Goal: Task Accomplishment & Management: Manage account settings

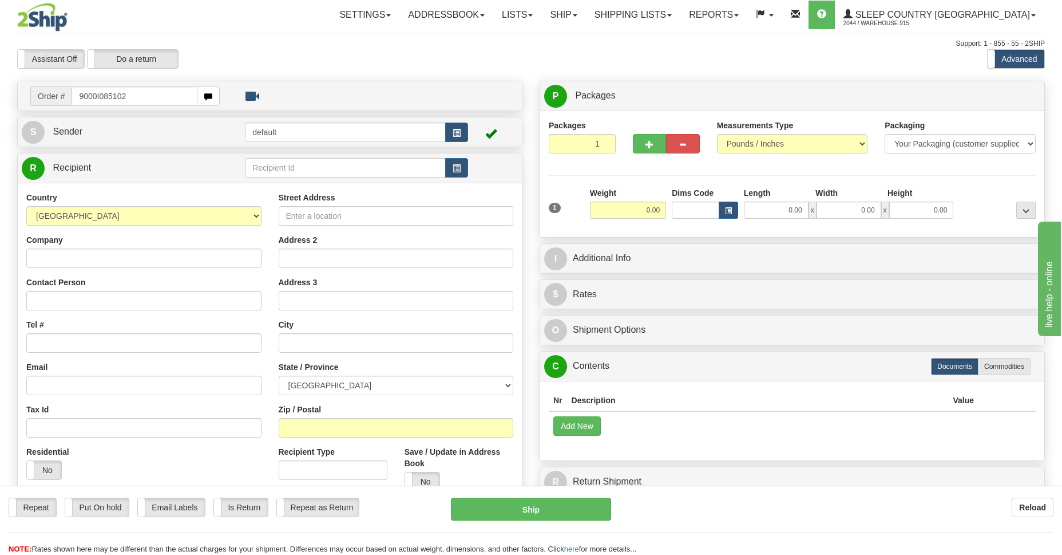
type input "9000I085102"
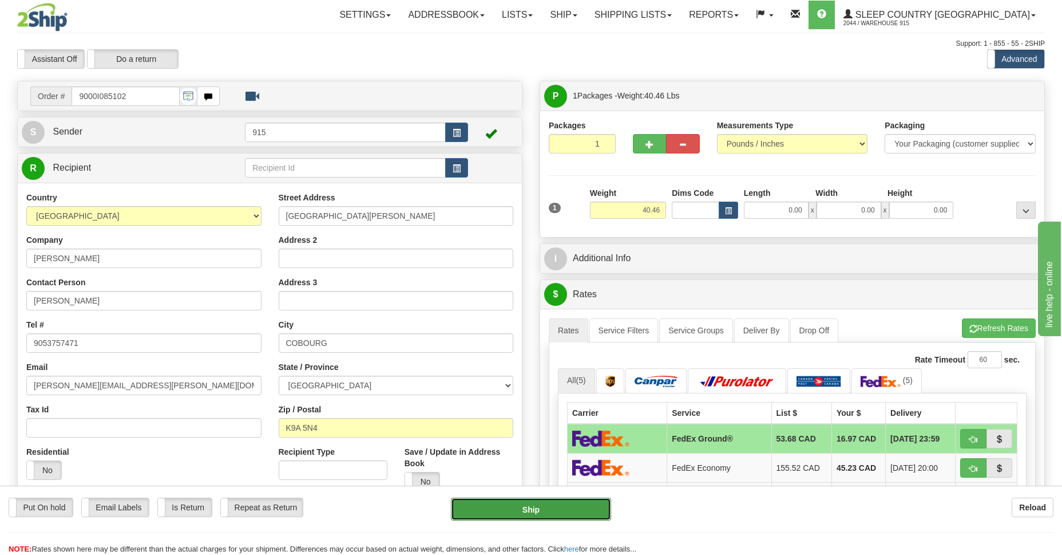
click at [514, 514] on button "Ship" at bounding box center [531, 508] width 160 height 23
type input "92"
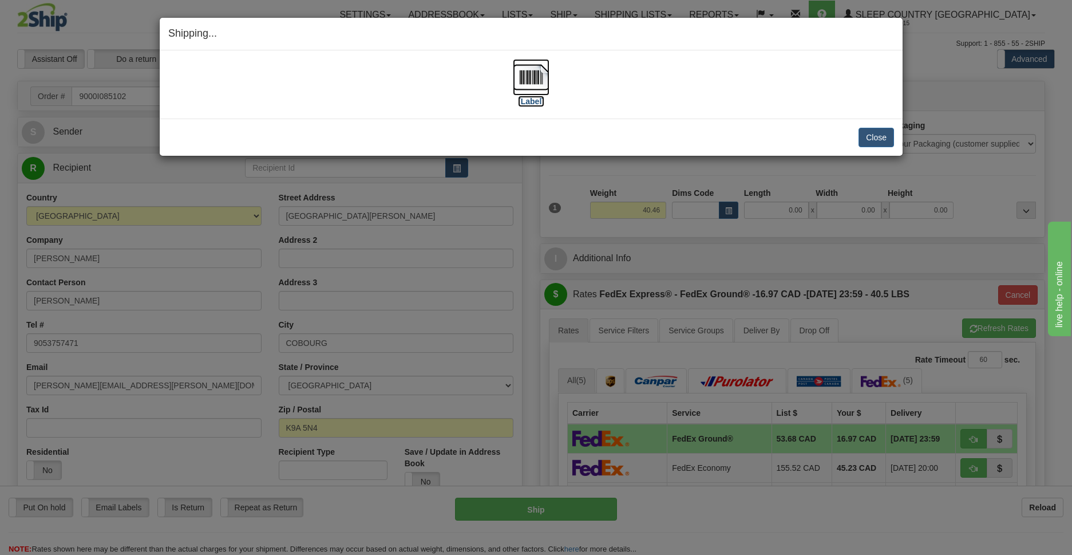
click at [526, 77] on img at bounding box center [531, 77] width 37 height 37
click at [887, 134] on button "Close" at bounding box center [875, 137] width 35 height 19
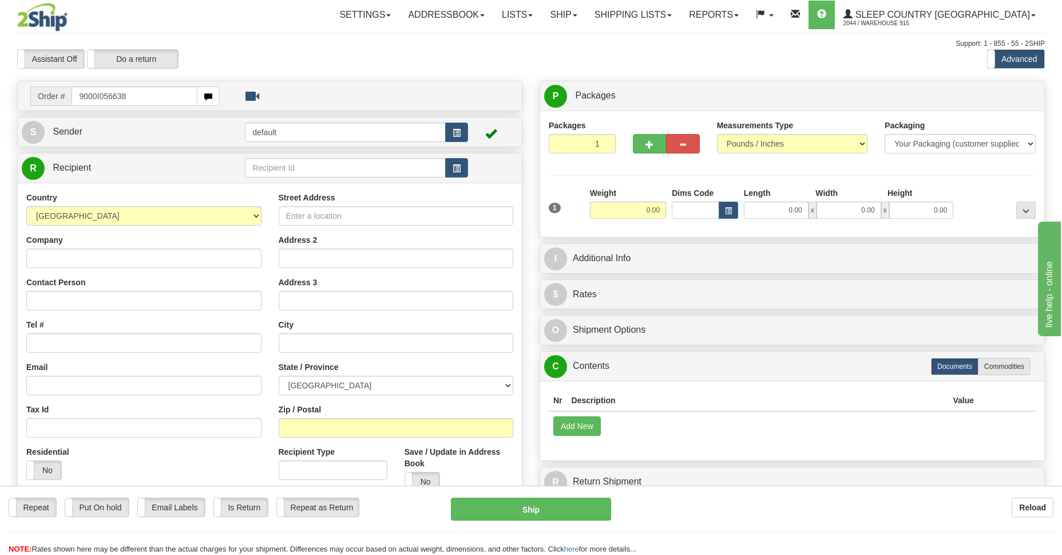
type input "9000I056638"
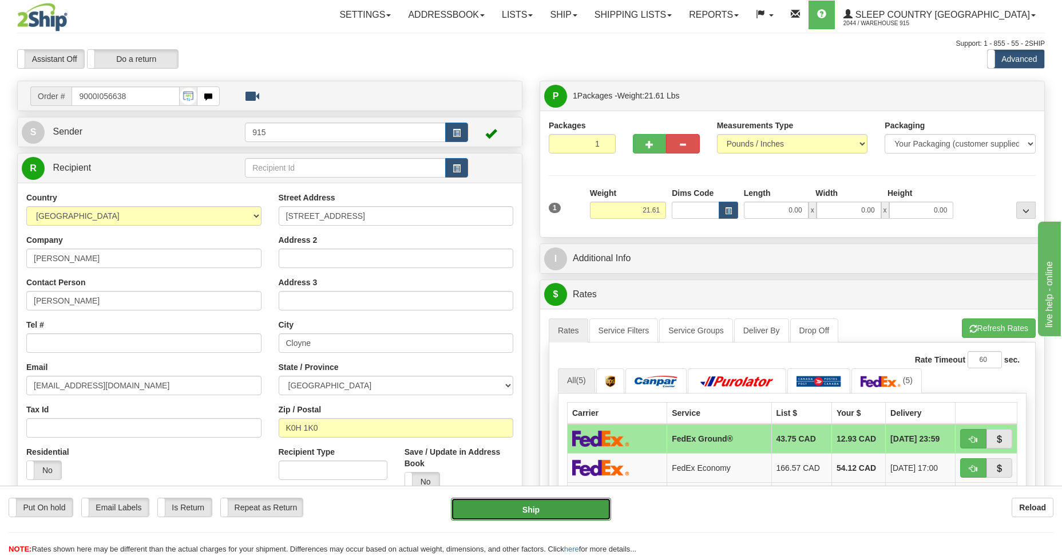
click at [547, 509] on button "Ship" at bounding box center [531, 508] width 160 height 23
type input "92"
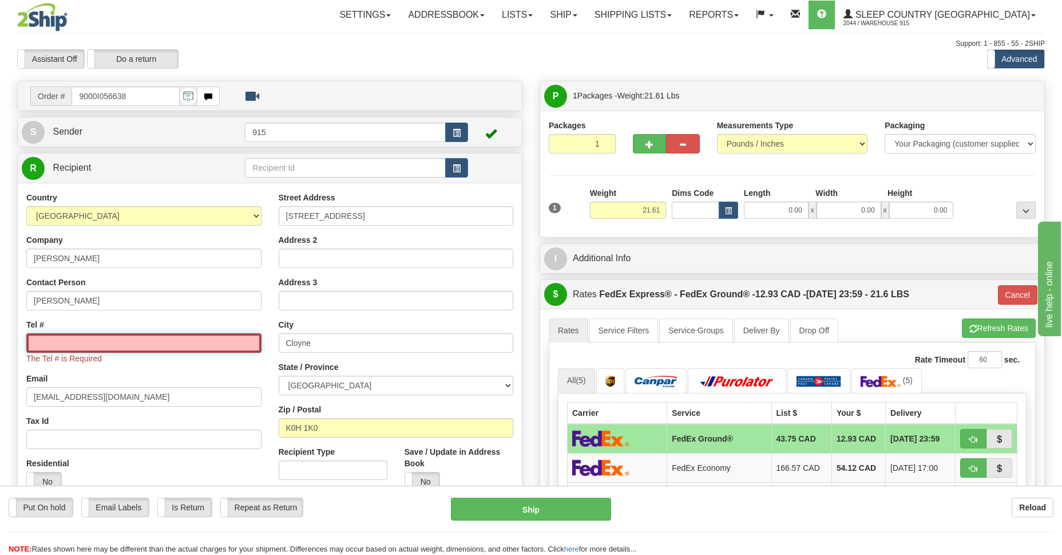
click at [50, 346] on input "Tel #" at bounding box center [143, 342] width 235 height 19
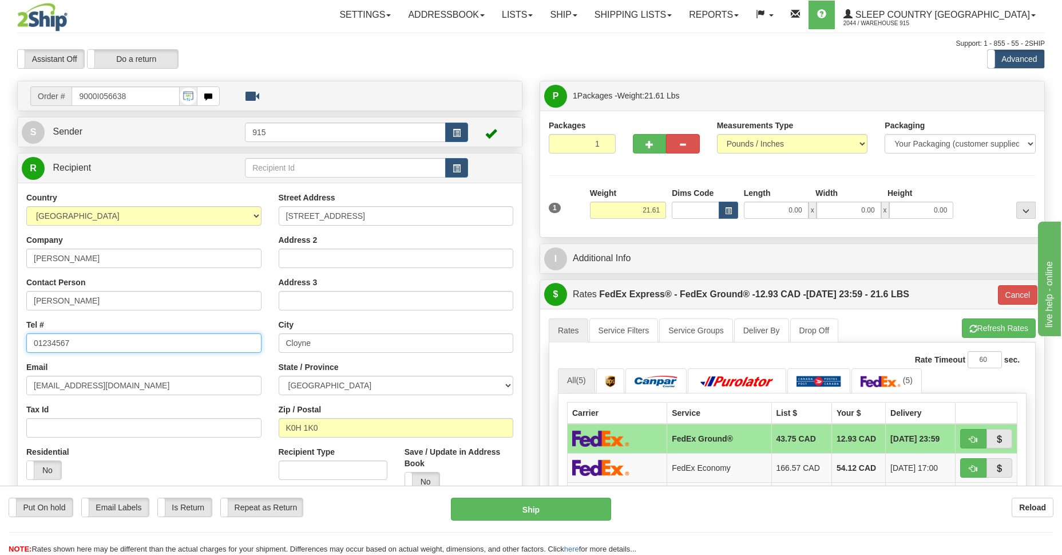
drag, startPoint x: 82, startPoint y: 342, endPoint x: 0, endPoint y: 343, distance: 82.4
click at [0, 343] on div "Toggle navigation Settings Shipping Preferences Fields Preferences New" at bounding box center [531, 552] width 1062 height 1104
drag, startPoint x: 0, startPoint y: 353, endPoint x: 218, endPoint y: 360, distance: 218.2
click at [219, 360] on div "Country AFGHANISTAN ALAND ISLANDS ALBANIA ALGERIA AMERICAN SAMOA ANDORRA ANGOLA…" at bounding box center [144, 340] width 252 height 296
click at [99, 336] on input "01234567" at bounding box center [143, 342] width 235 height 19
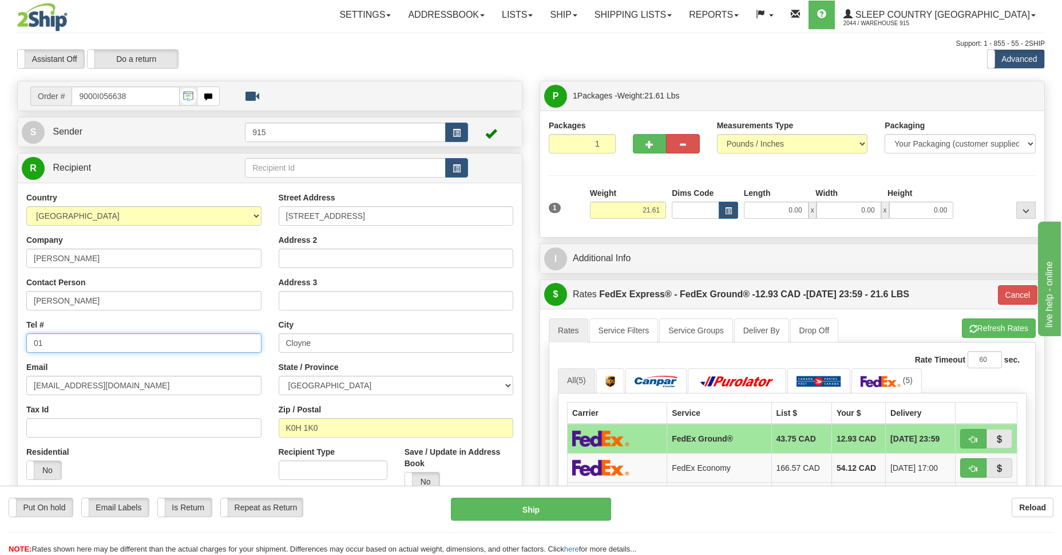
type input "0"
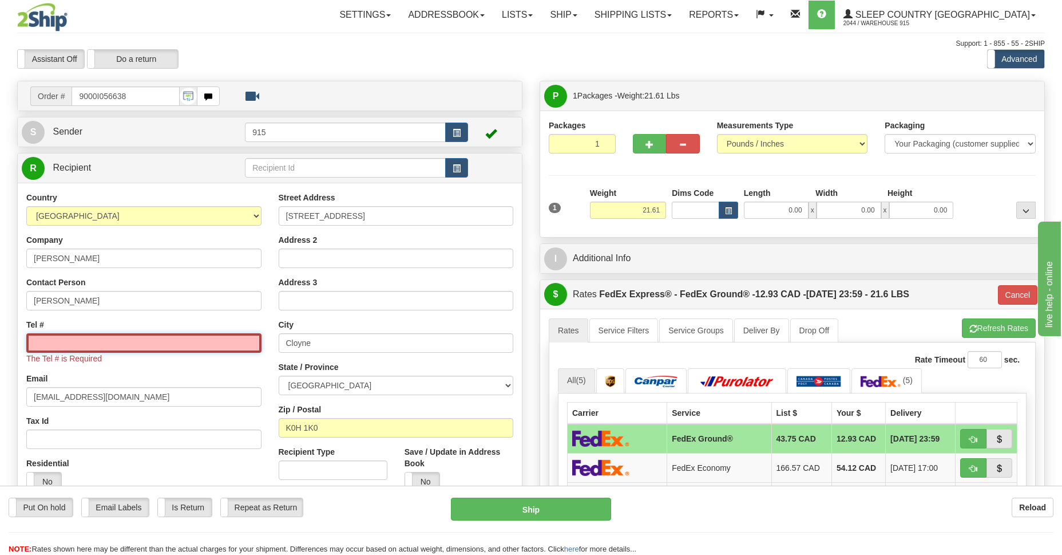
click at [86, 343] on input "Tel #" at bounding box center [143, 342] width 235 height 19
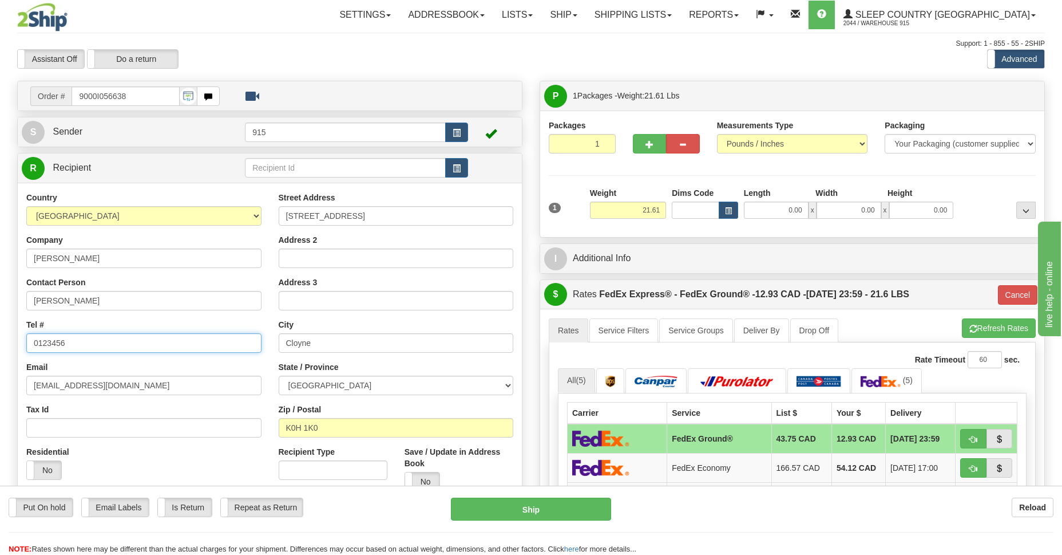
type input "01234567"
click at [505, 513] on button "Ship" at bounding box center [531, 508] width 160 height 23
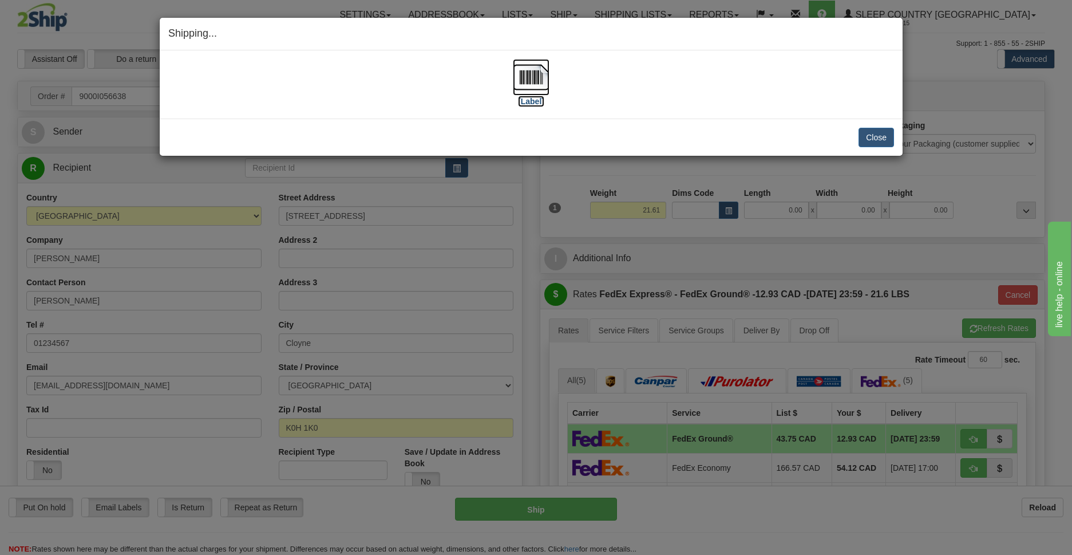
click at [521, 81] on img at bounding box center [531, 77] width 37 height 37
click at [871, 138] on button "Close" at bounding box center [875, 137] width 35 height 19
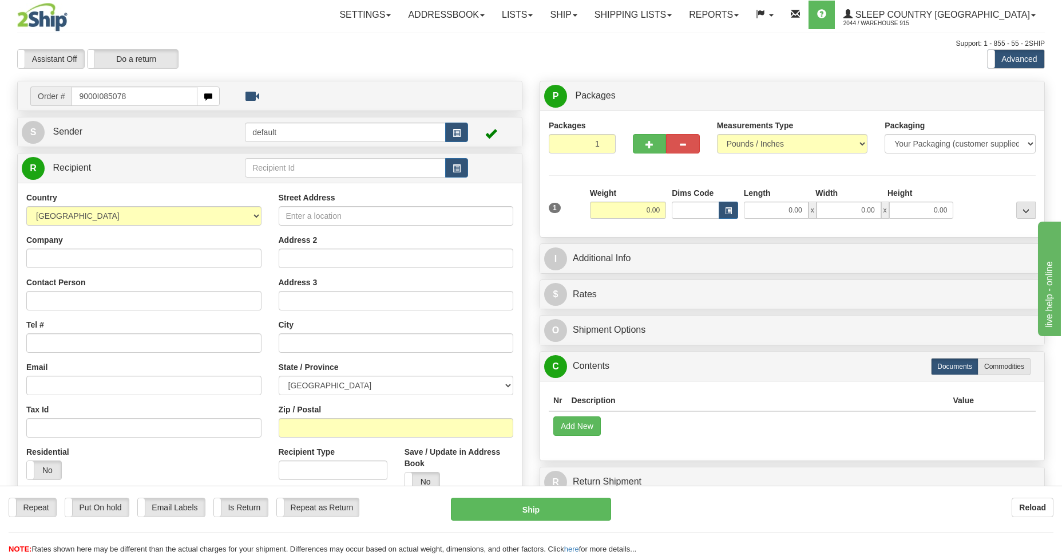
type input "9000I085078"
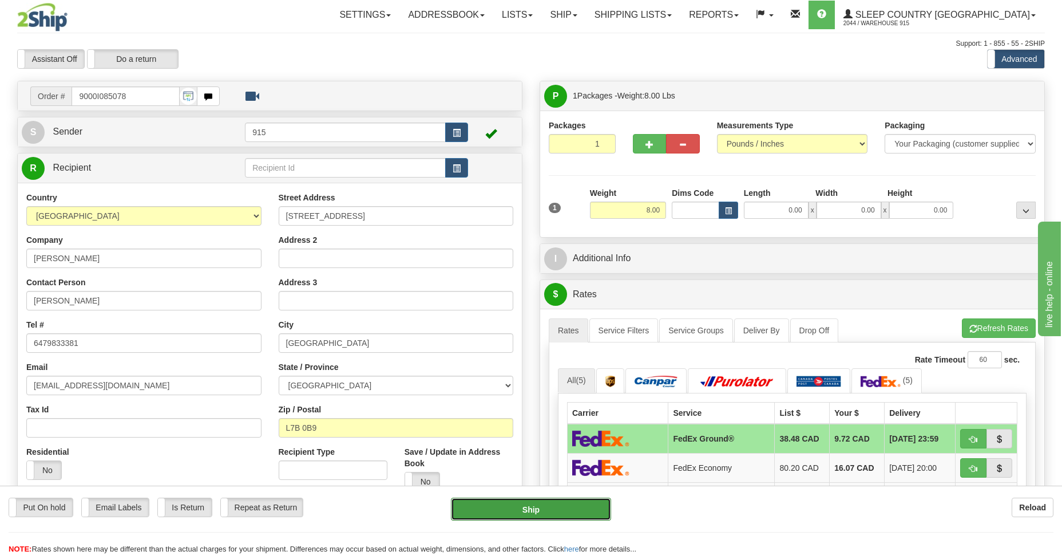
click at [551, 507] on button "Ship" at bounding box center [531, 508] width 160 height 23
type input "92"
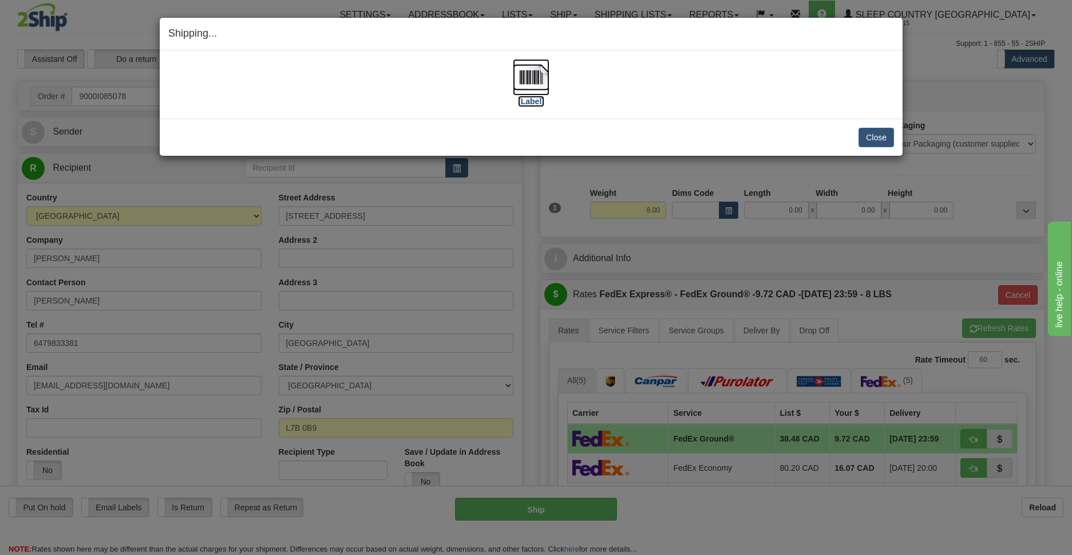
click at [528, 84] on img at bounding box center [531, 77] width 37 height 37
click at [868, 133] on button "Close" at bounding box center [875, 137] width 35 height 19
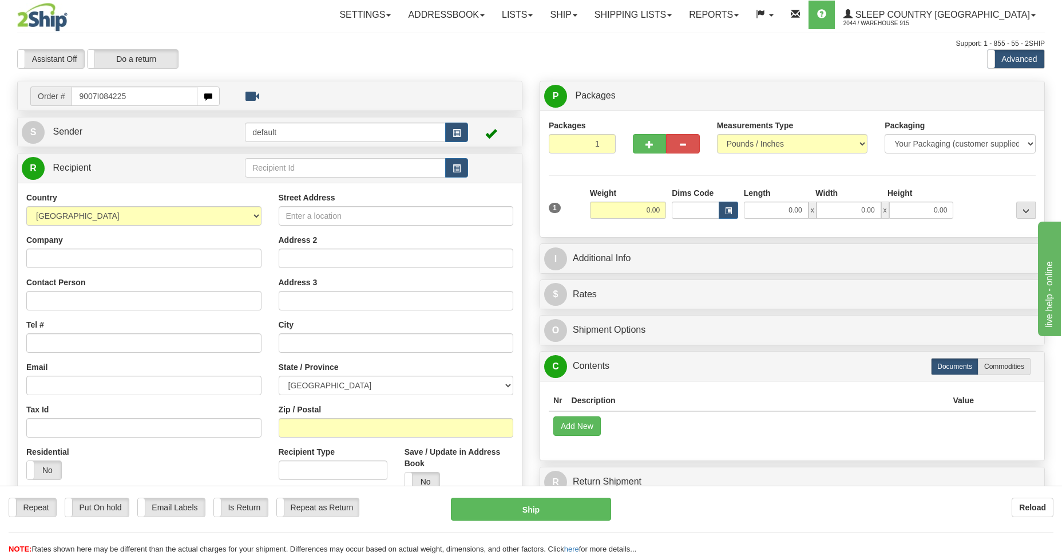
type input "9007I084225"
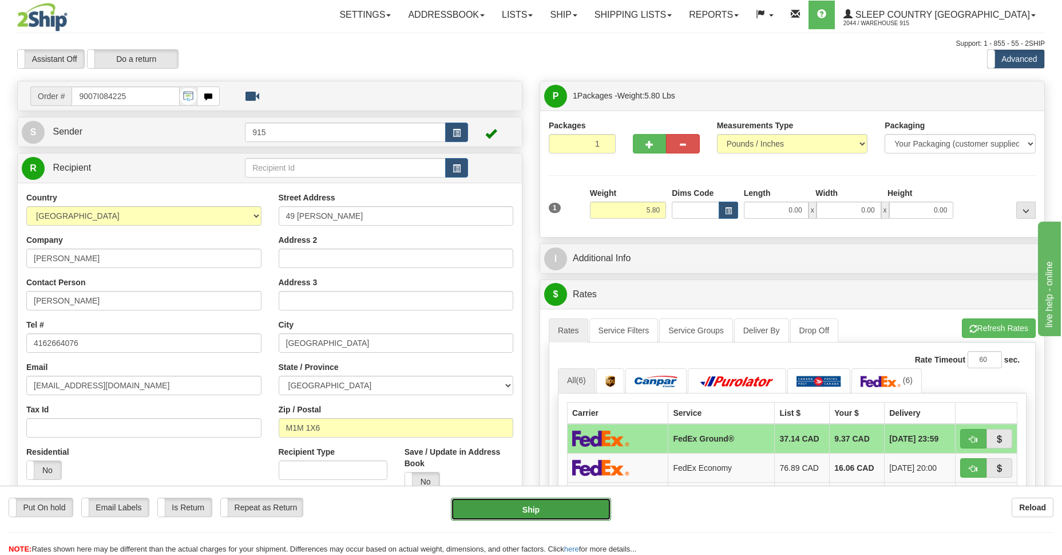
click at [506, 501] on button "Ship" at bounding box center [531, 508] width 160 height 23
type input "92"
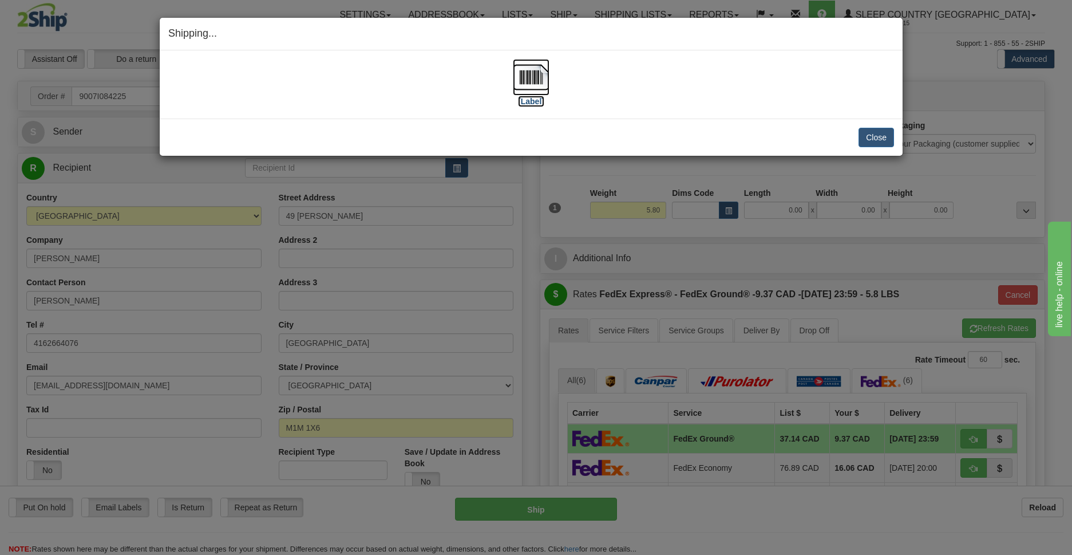
click at [517, 76] on img at bounding box center [531, 77] width 37 height 37
click at [878, 137] on button "Close" at bounding box center [875, 137] width 35 height 19
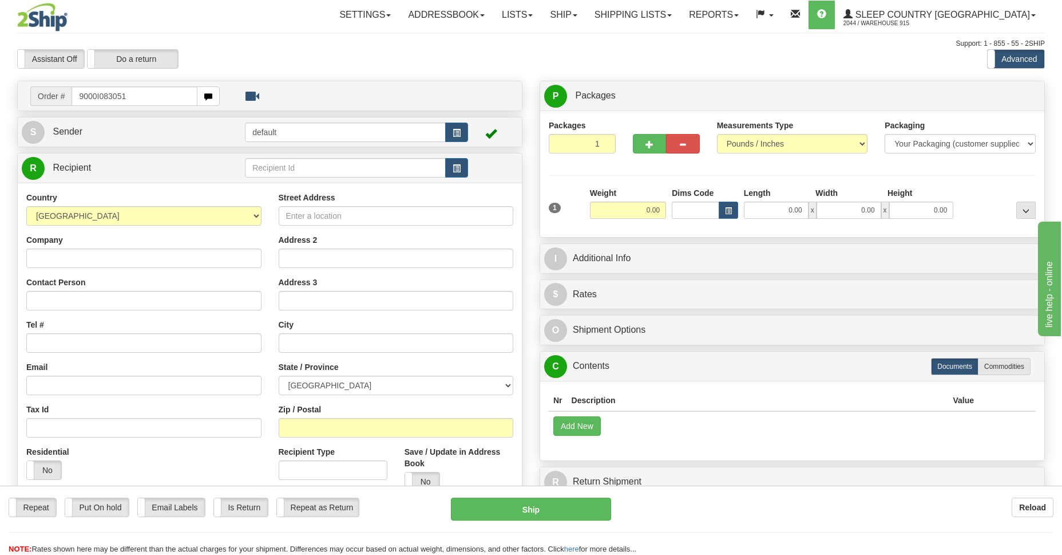
type input "9000I083051"
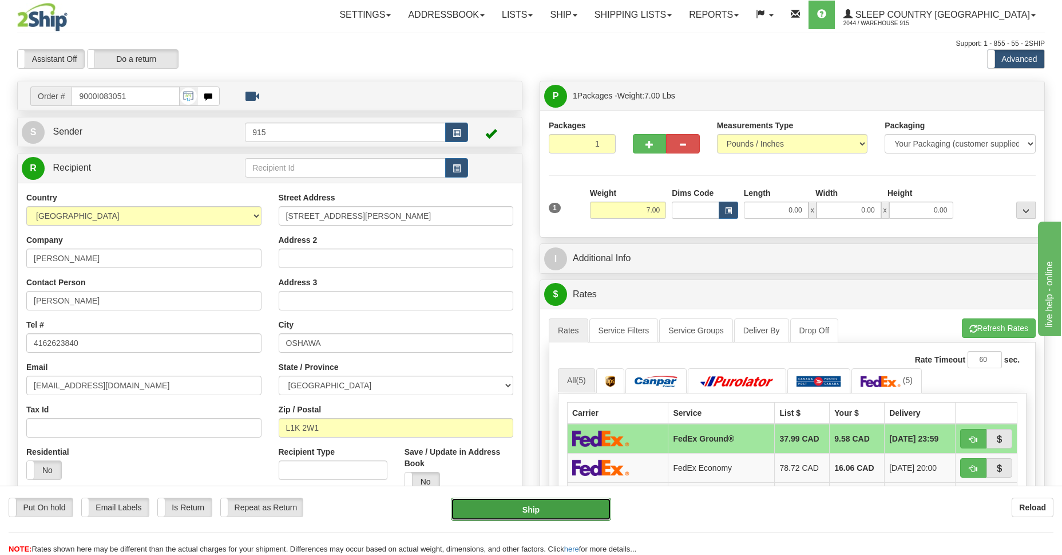
click at [541, 510] on button "Ship" at bounding box center [531, 508] width 160 height 23
type input "92"
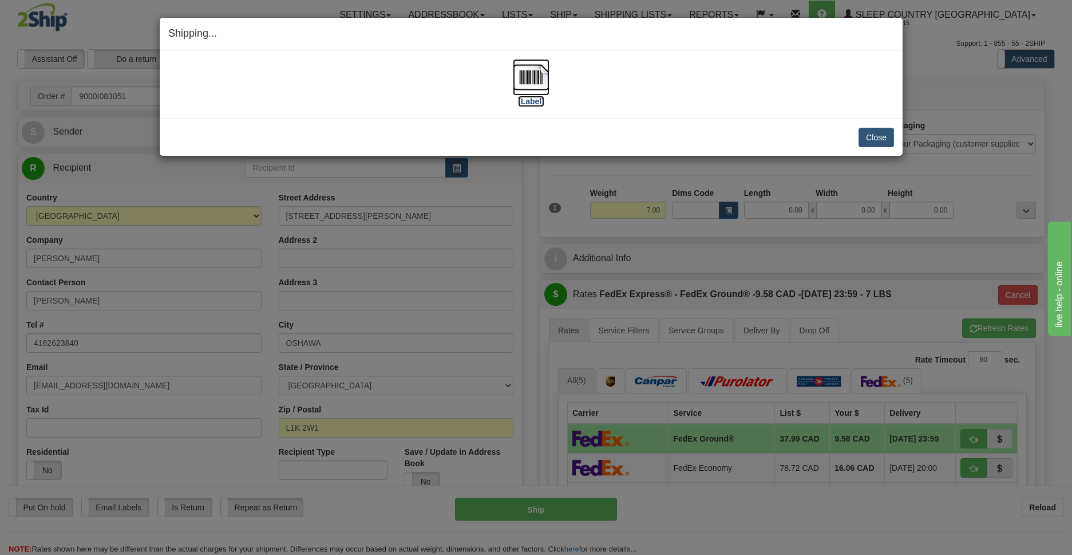
click at [533, 86] on img at bounding box center [531, 77] width 37 height 37
click at [881, 137] on button "Close" at bounding box center [875, 137] width 35 height 19
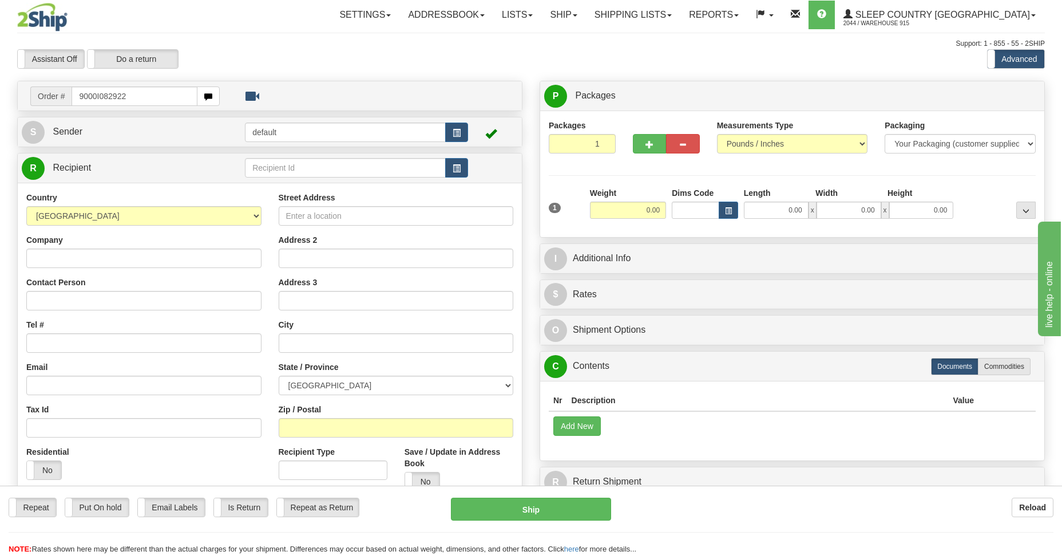
type input "9000I082922"
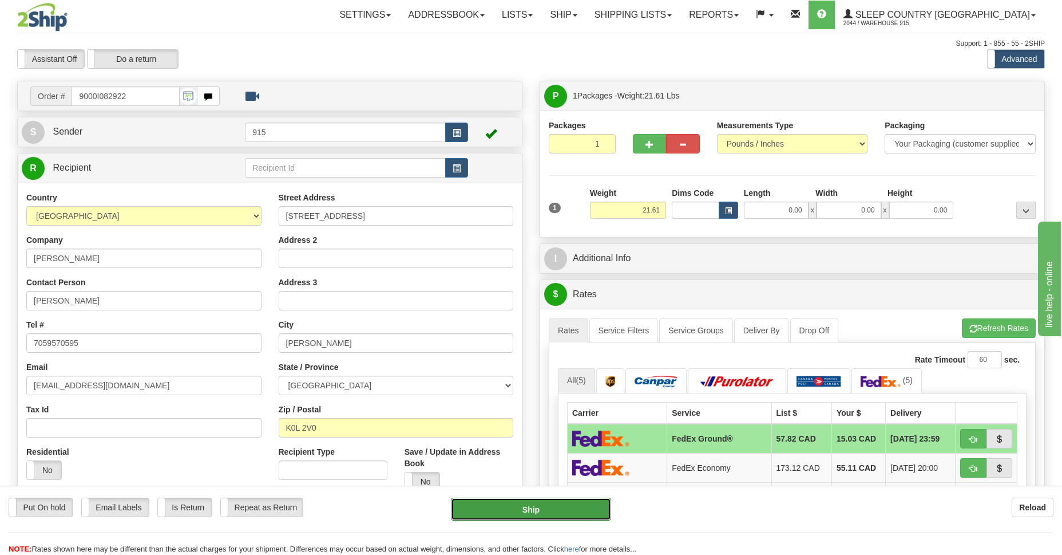
click at [541, 517] on button "Ship" at bounding box center [531, 508] width 160 height 23
type input "92"
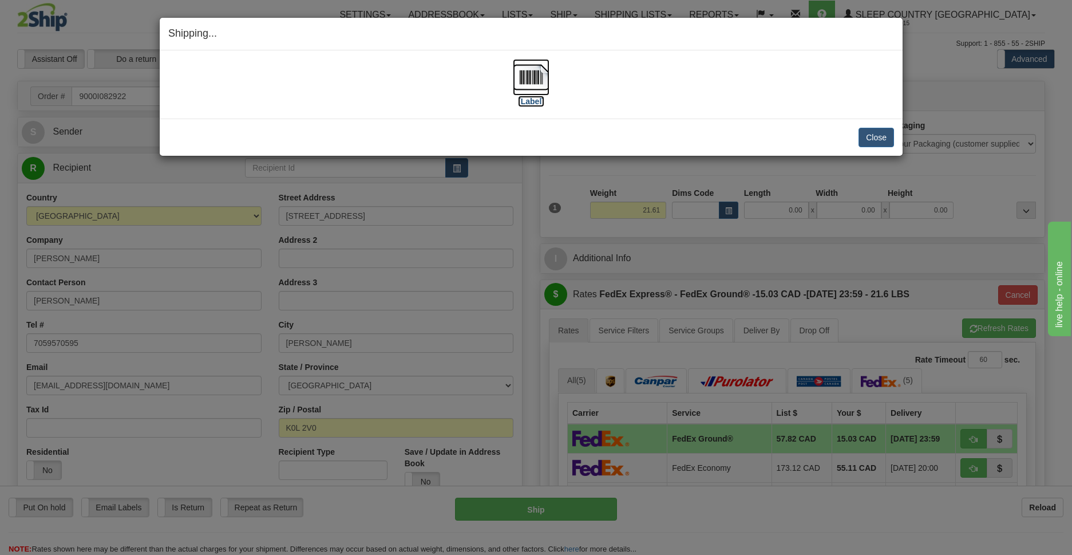
click at [531, 81] on img at bounding box center [531, 77] width 37 height 37
click at [526, 81] on img at bounding box center [531, 77] width 37 height 37
click at [877, 138] on button "Close" at bounding box center [875, 137] width 35 height 19
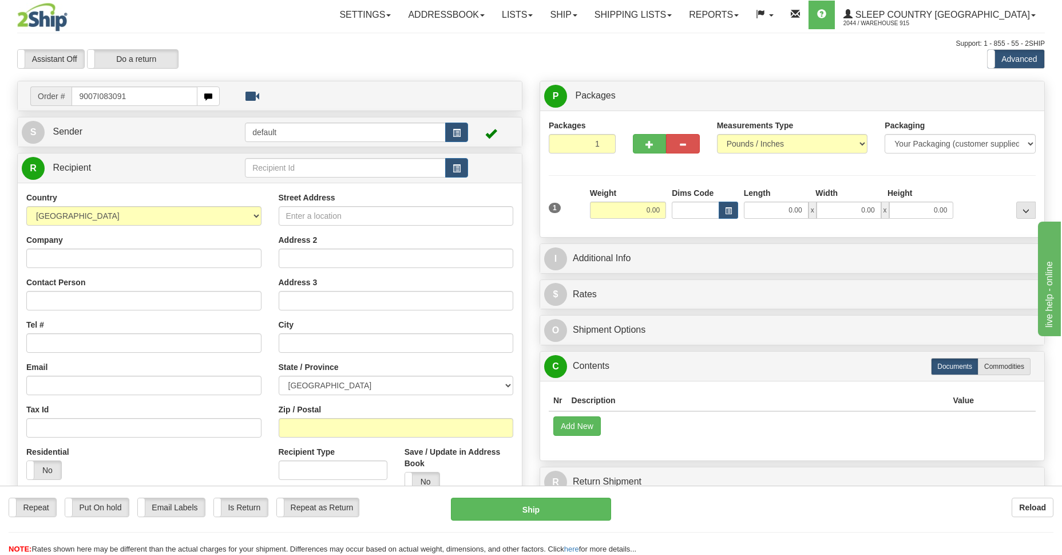
type input "9007I083091"
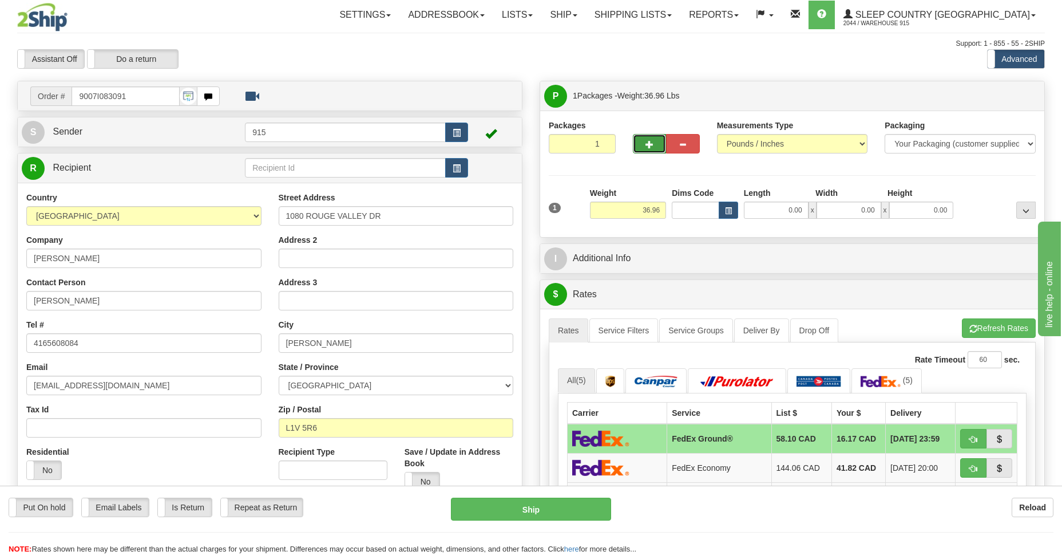
click at [640, 146] on button "button" at bounding box center [649, 143] width 33 height 19
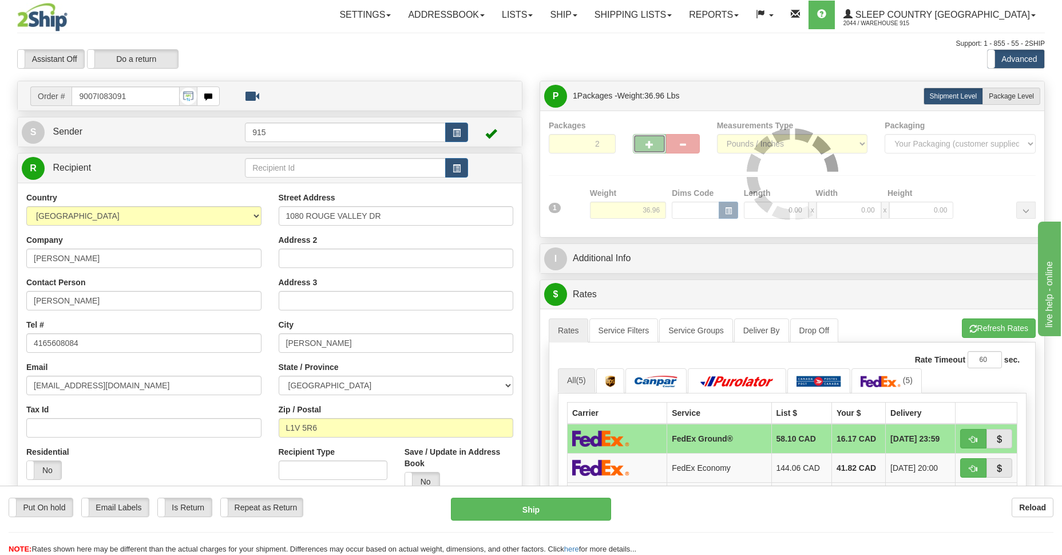
click at [640, 146] on div at bounding box center [792, 174] width 487 height 109
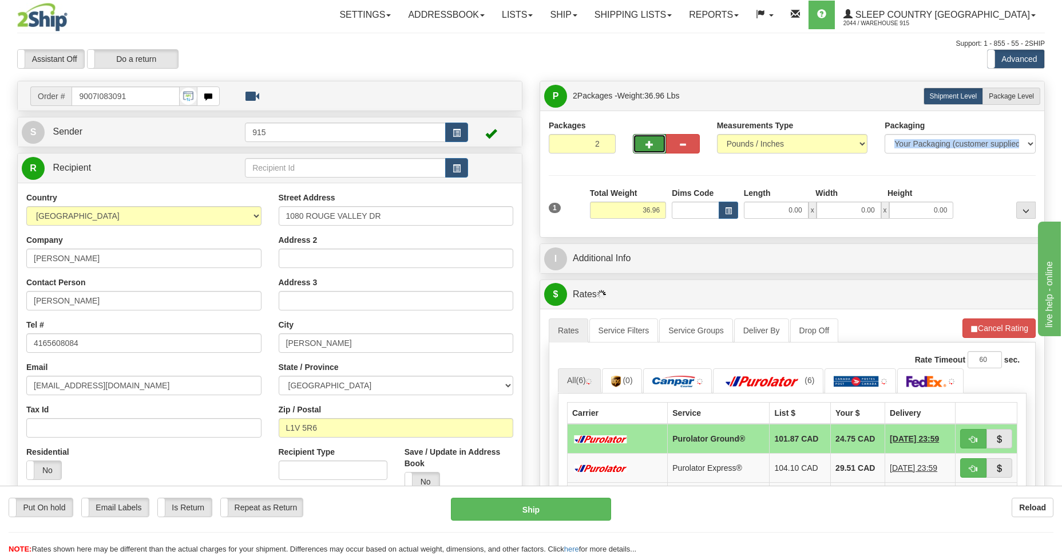
click at [640, 145] on button "button" at bounding box center [649, 143] width 33 height 19
type input "3"
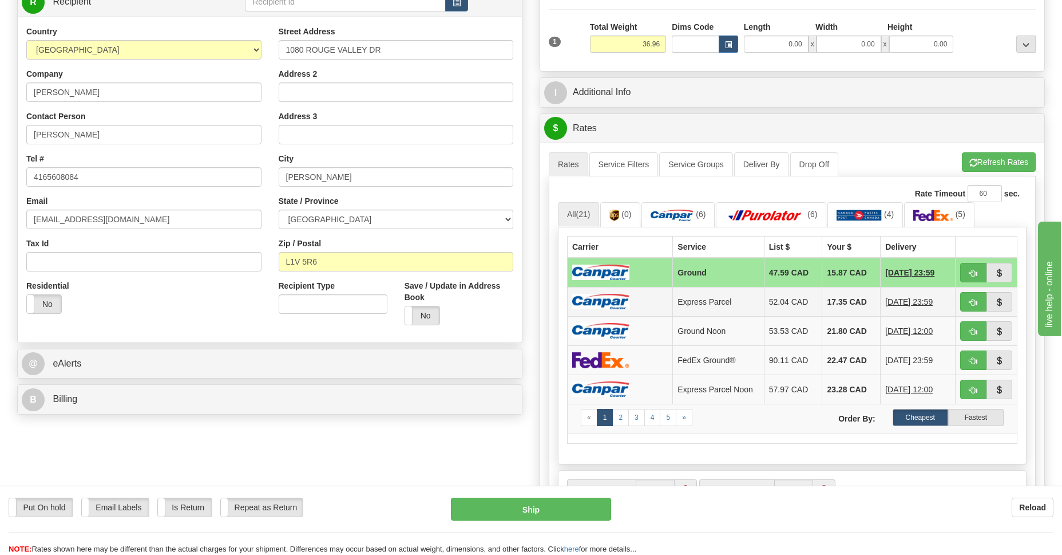
scroll to position [250, 0]
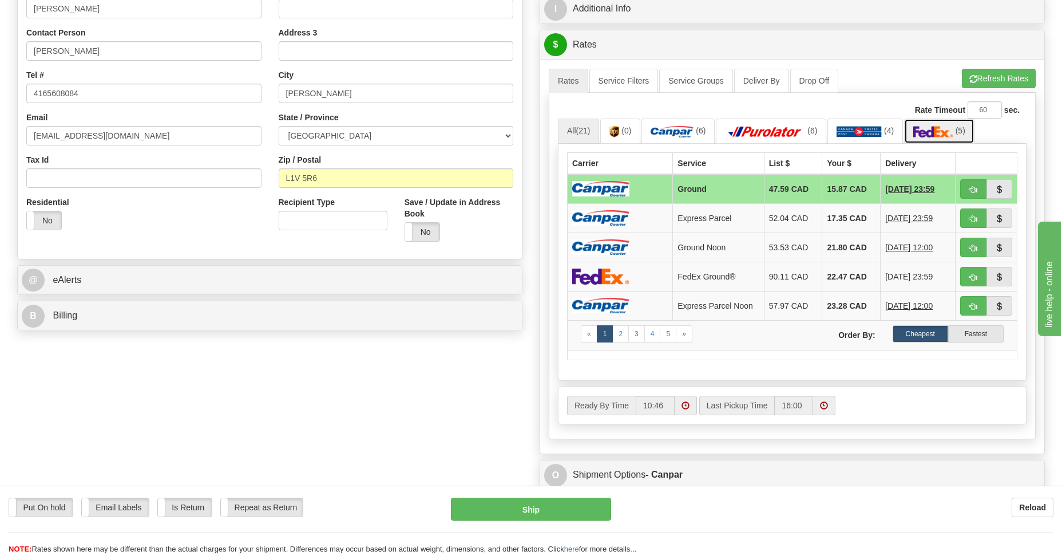
click at [925, 134] on img at bounding box center [933, 131] width 40 height 11
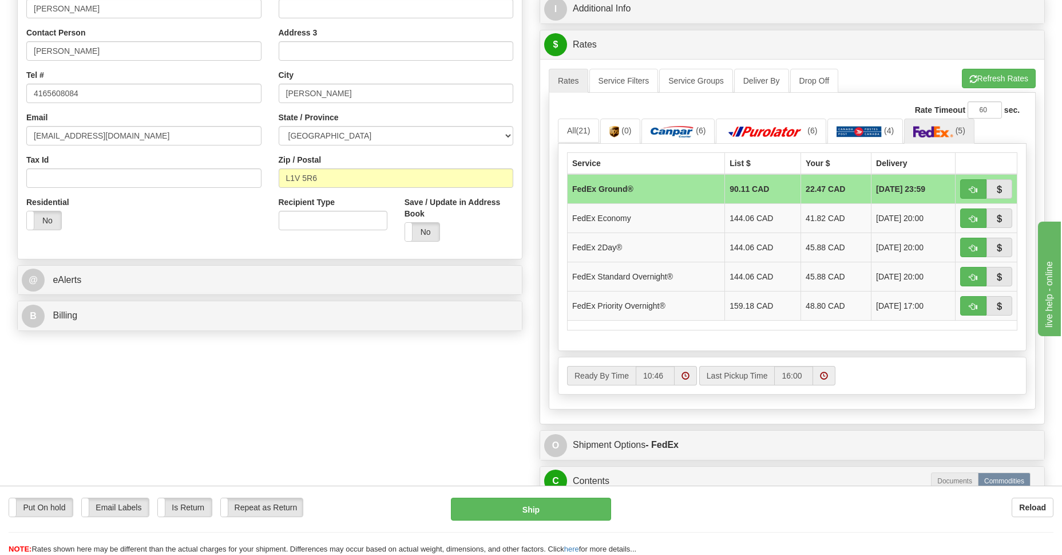
click at [615, 191] on td "FedEx Ground®" at bounding box center [646, 189] width 157 height 30
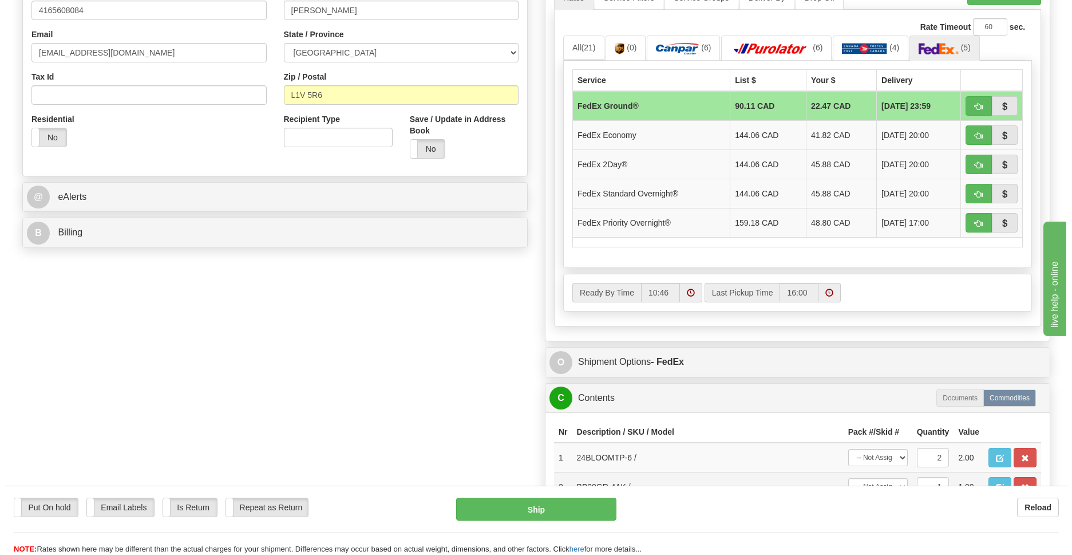
scroll to position [415, 0]
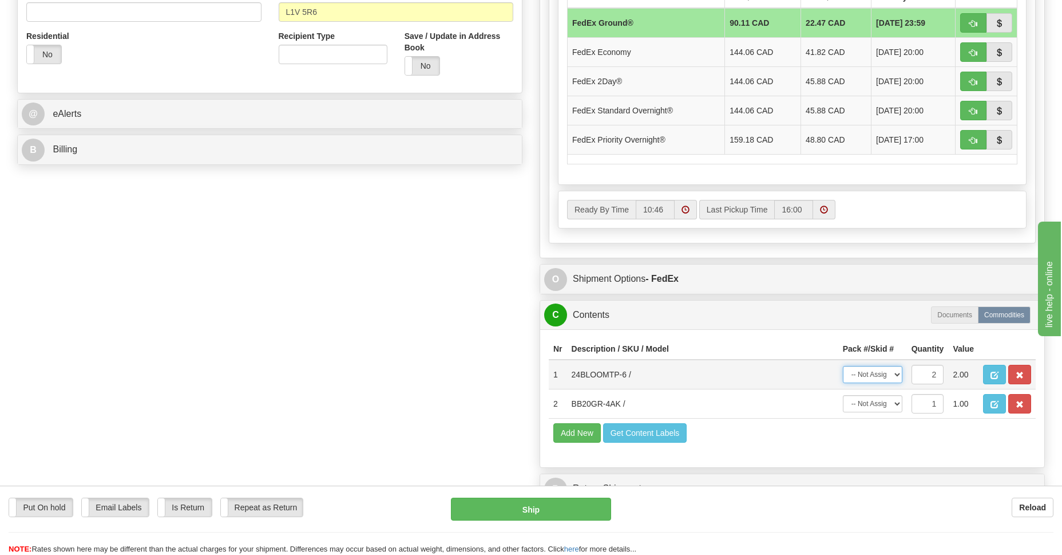
click at [896, 374] on select "-- Not Assigned -- Package 1 Package 2 Package 3 Split" at bounding box center [873, 374] width 60 height 17
select select "SPLIT"
click at [843, 366] on select "-- Not Assigned -- Package 1 Package 2 Package 3 Split" at bounding box center [873, 374] width 60 height 17
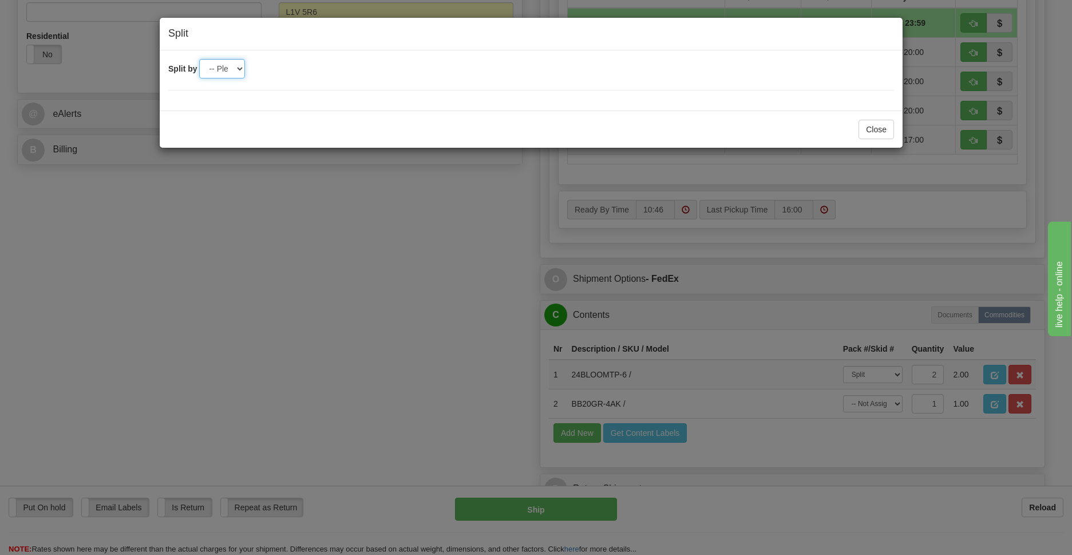
click at [239, 64] on select "-- Please select -- 2 3" at bounding box center [222, 68] width 46 height 19
select select "2"
click at [199, 59] on select "-- Please select -- 2 3" at bounding box center [222, 68] width 46 height 19
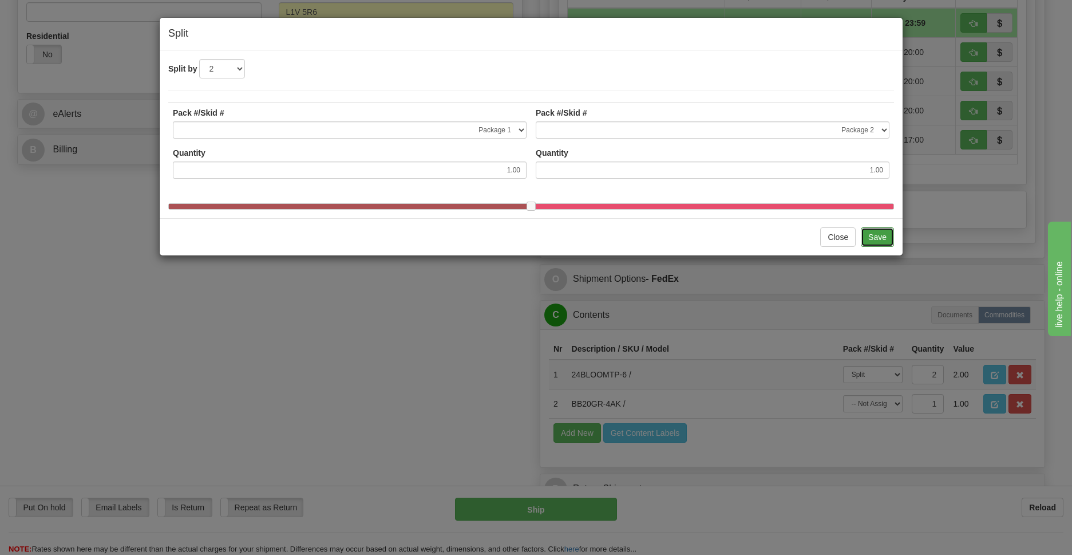
click at [877, 247] on button "Save" at bounding box center [877, 236] width 33 height 19
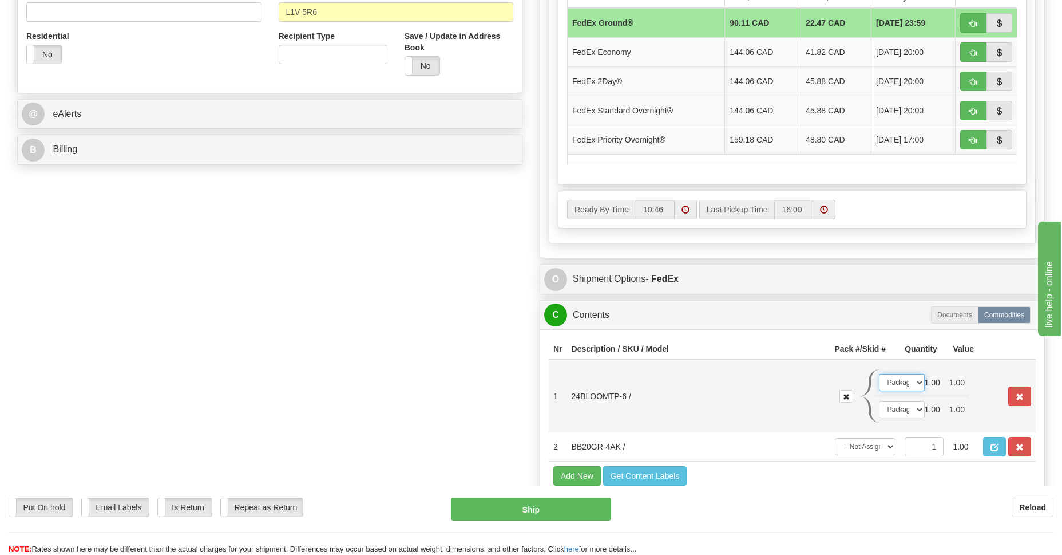
click at [916, 384] on select "-- Not Assigned -- Package 1 Package 2 Package 3" at bounding box center [902, 382] width 46 height 17
click at [879, 374] on select "-- Not Assigned -- Package 1 Package 2 Package 3" at bounding box center [902, 382] width 46 height 17
click at [918, 385] on select "-- Not Assigned -- Package 1 Package 2 Package 3" at bounding box center [902, 382] width 46 height 17
select select "1"
click at [879, 374] on select "-- Not Assigned -- Package 1 Package 2 Package 3" at bounding box center [902, 382] width 46 height 17
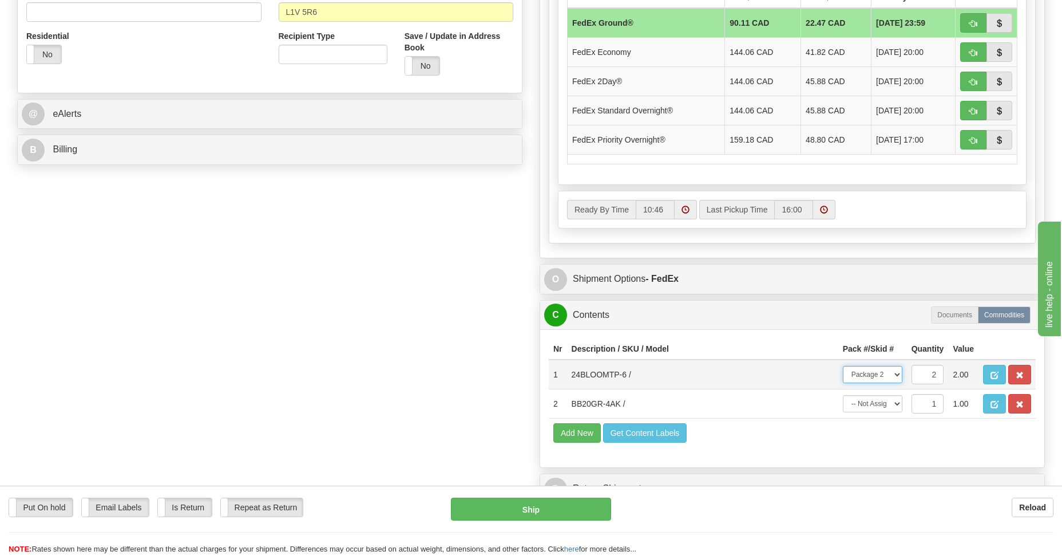
click at [896, 377] on select "-- Not Assigned -- Package 1 Package 2 Package 3 Split" at bounding box center [873, 374] width 60 height 17
select select "SPLIT"
click at [843, 366] on select "-- Not Assigned -- Package 1 Package 2 Package 3 Split" at bounding box center [873, 374] width 60 height 17
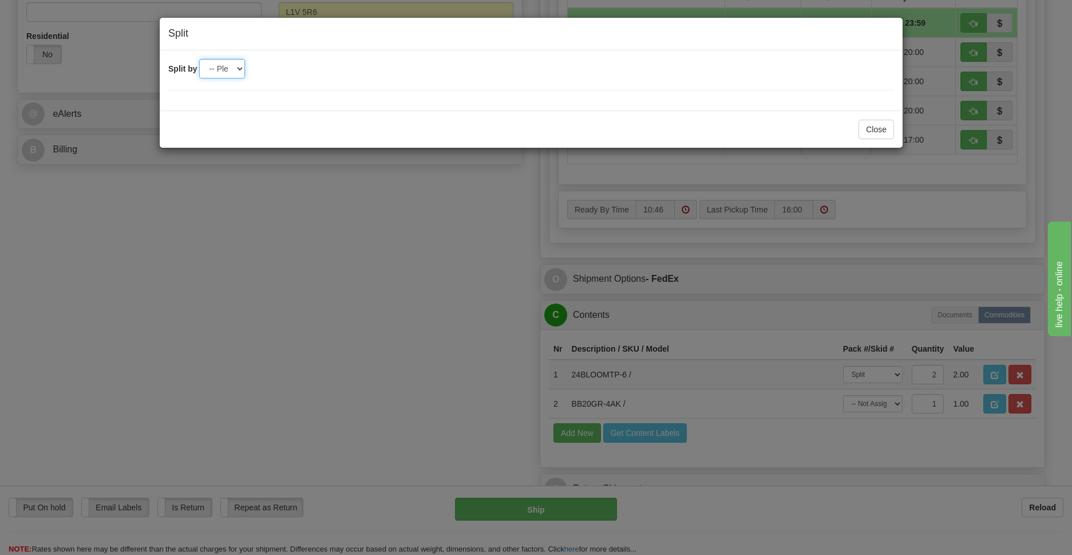
click at [240, 66] on select "-- Please select -- 2 3" at bounding box center [222, 68] width 46 height 19
select select "2"
click at [199, 59] on select "-- Please select -- 2 3" at bounding box center [222, 68] width 46 height 19
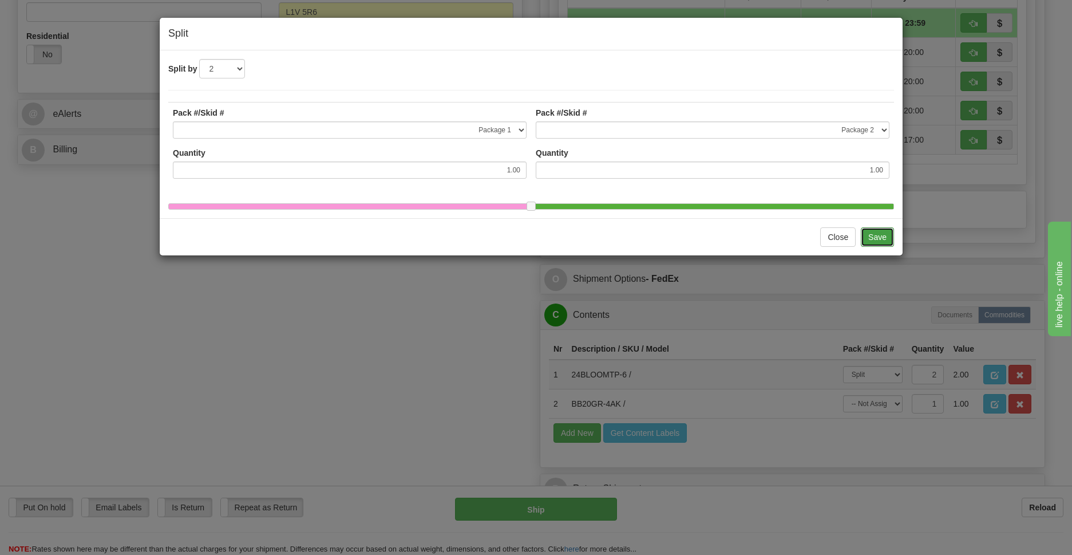
click at [876, 247] on button "Save" at bounding box center [877, 236] width 33 height 19
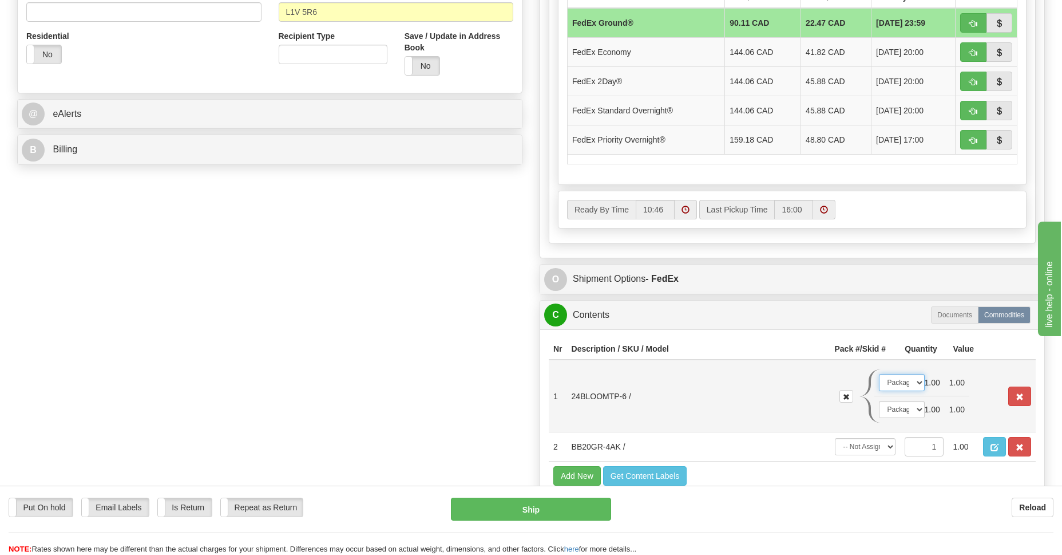
click at [917, 382] on select "-- Not Assigned -- Package 1 Package 2 Package 3" at bounding box center [902, 382] width 46 height 17
click at [879, 374] on select "-- Not Assigned -- Package 1 Package 2 Package 3" at bounding box center [902, 382] width 46 height 17
click at [921, 407] on td "1.00" at bounding box center [932, 409] width 25 height 27
click at [919, 407] on select "-- Not Assigned -- Package 1 Package 2 Package 3" at bounding box center [902, 409] width 46 height 17
click at [879, 401] on select "-- Not Assigned -- Package 1 Package 2 Package 3" at bounding box center [902, 409] width 46 height 17
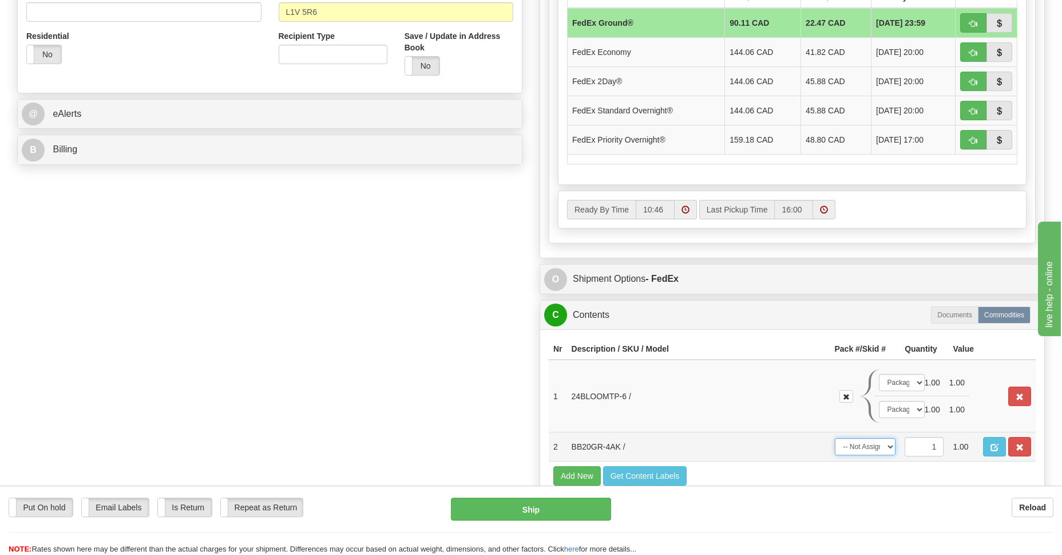
click at [888, 446] on select "-- Not Assigned -- Package 1 Package 2 Package 3" at bounding box center [865, 446] width 61 height 17
select select "2"
click at [835, 438] on select "-- Not Assigned -- Package 1 Package 2 Package 3" at bounding box center [865, 446] width 61 height 17
click at [906, 383] on select "-- Not Assigned -- Package 1 Package 2 Package 3" at bounding box center [902, 382] width 46 height 17
click at [807, 389] on td "24BLOOMTP-6 /" at bounding box center [698, 395] width 263 height 73
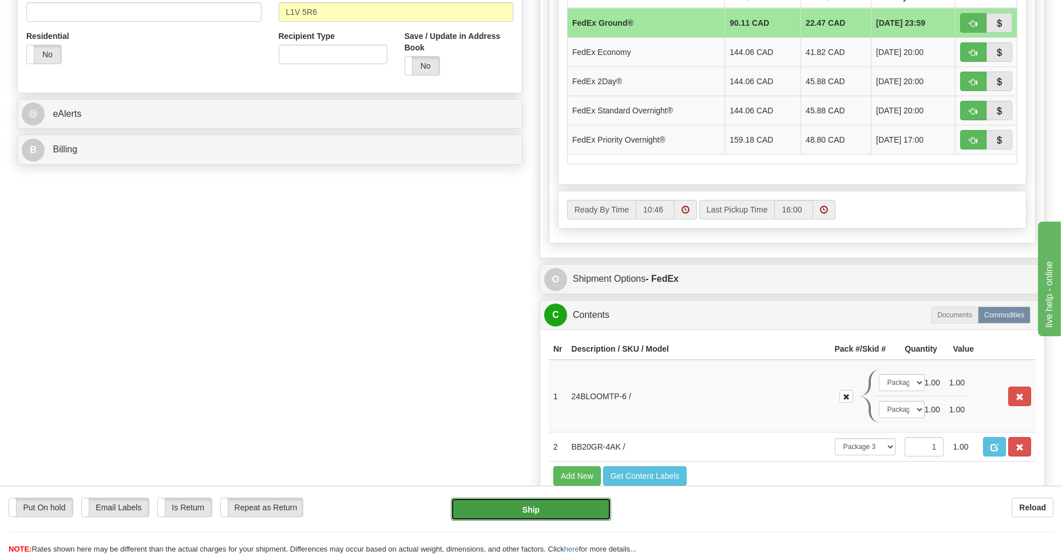
click at [510, 509] on button "Ship" at bounding box center [531, 508] width 160 height 23
type input "92"
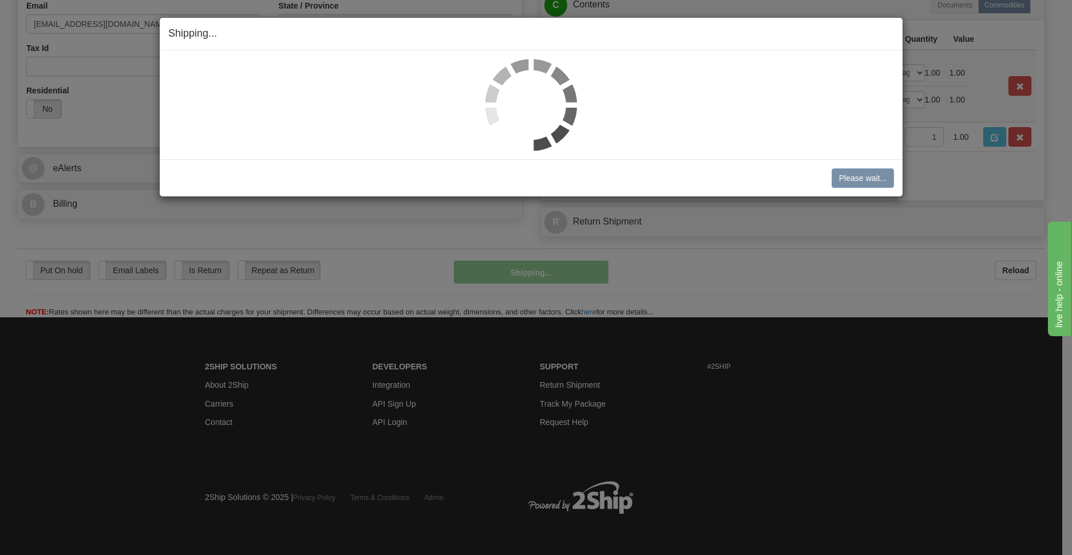
scroll to position [361, 0]
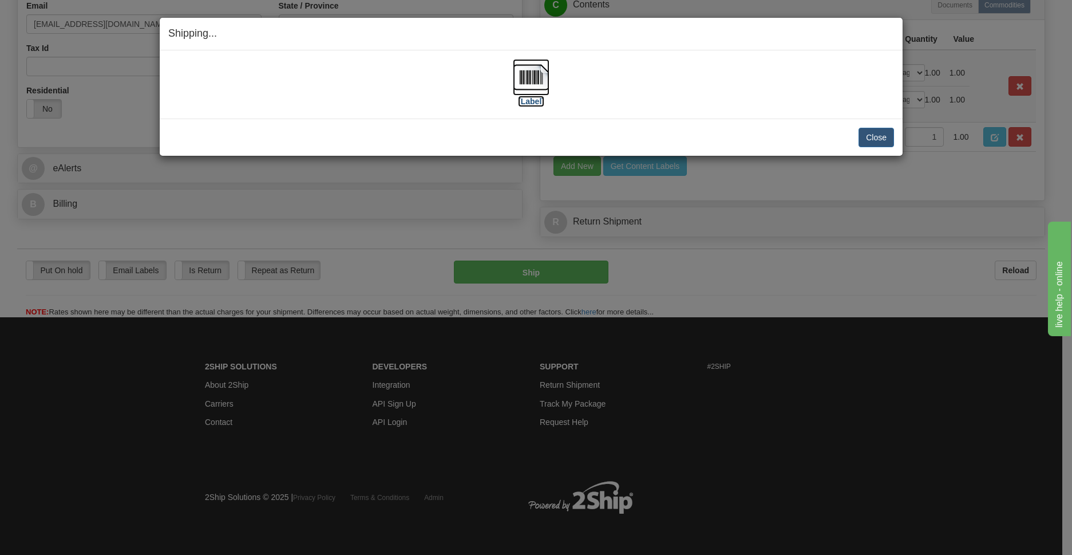
click at [528, 81] on img at bounding box center [531, 77] width 37 height 37
click at [870, 138] on button "Close" at bounding box center [875, 137] width 35 height 19
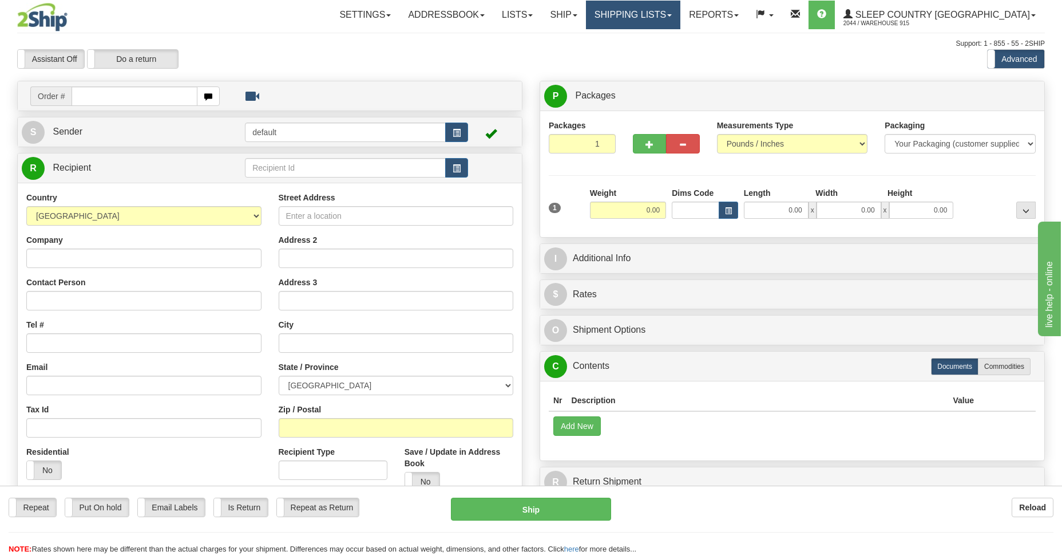
click at [670, 21] on link "Shipping lists" at bounding box center [633, 15] width 94 height 29
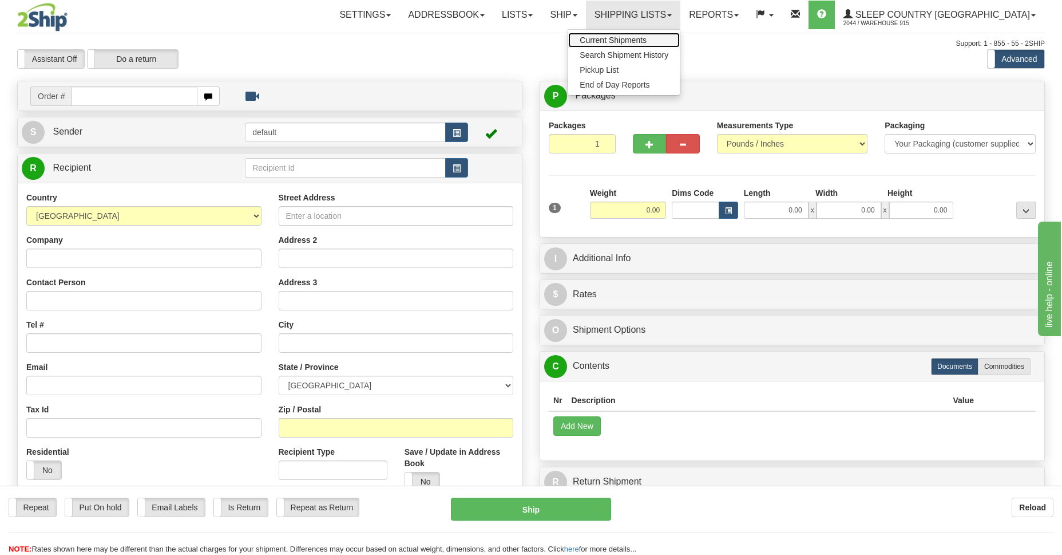
click at [647, 39] on span "Current Shipments" at bounding box center [613, 39] width 67 height 9
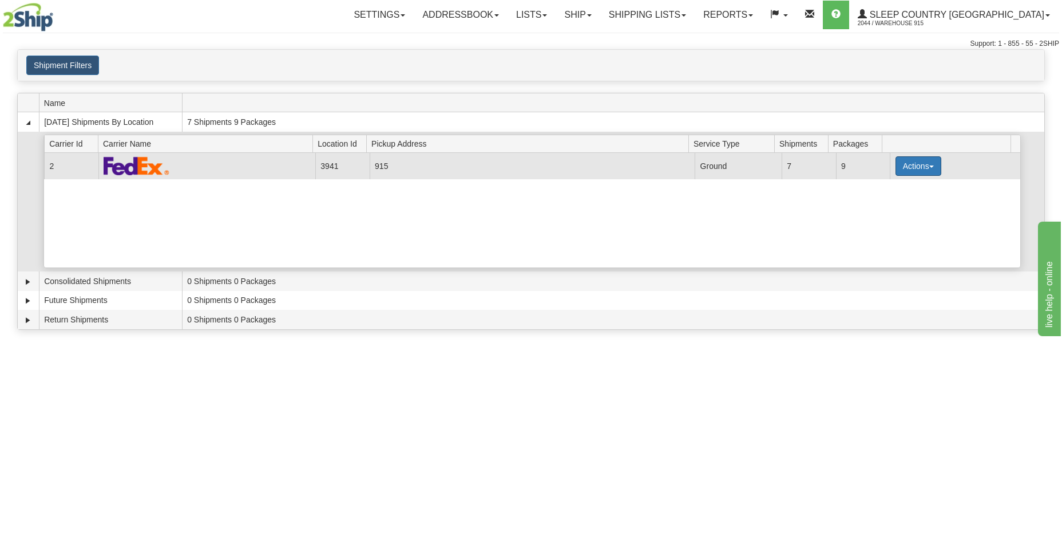
click at [918, 168] on button "Actions" at bounding box center [919, 165] width 46 height 19
click at [869, 188] on span "Details" at bounding box center [876, 187] width 31 height 8
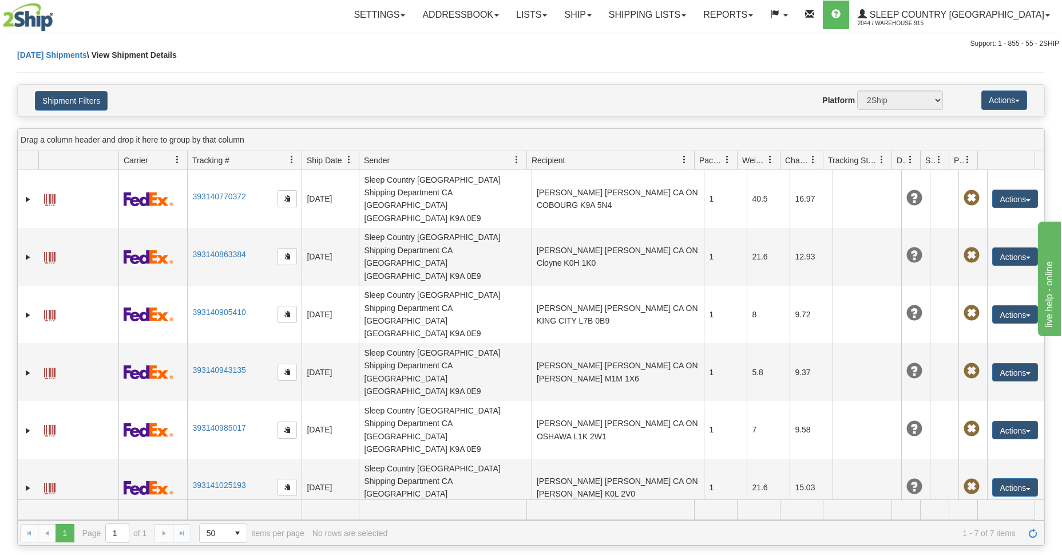
click at [561, 516] on td "[PERSON_NAME] [PERSON_NAME] CA ON [PERSON_NAME] L1V 5R6" at bounding box center [618, 545] width 173 height 58
click at [1019, 536] on button "Actions" at bounding box center [1015, 545] width 46 height 18
click at [972, 554] on link "Edit" at bounding box center [992, 566] width 92 height 15
click at [1026, 545] on span "button" at bounding box center [1028, 546] width 5 height 2
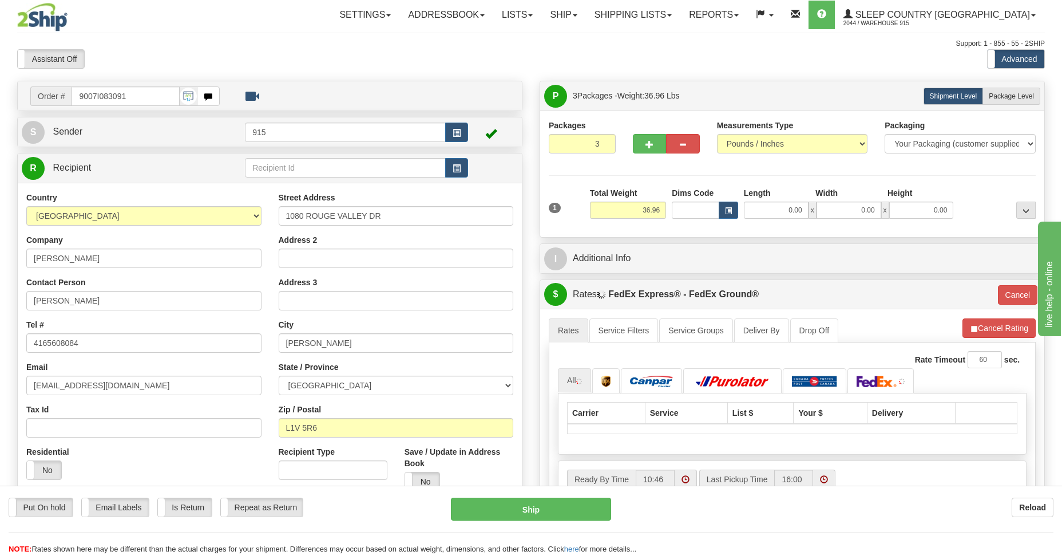
click at [377, 61] on div "Assistant On Assistant Off Do a return Do a return" at bounding box center [227, 58] width 436 height 19
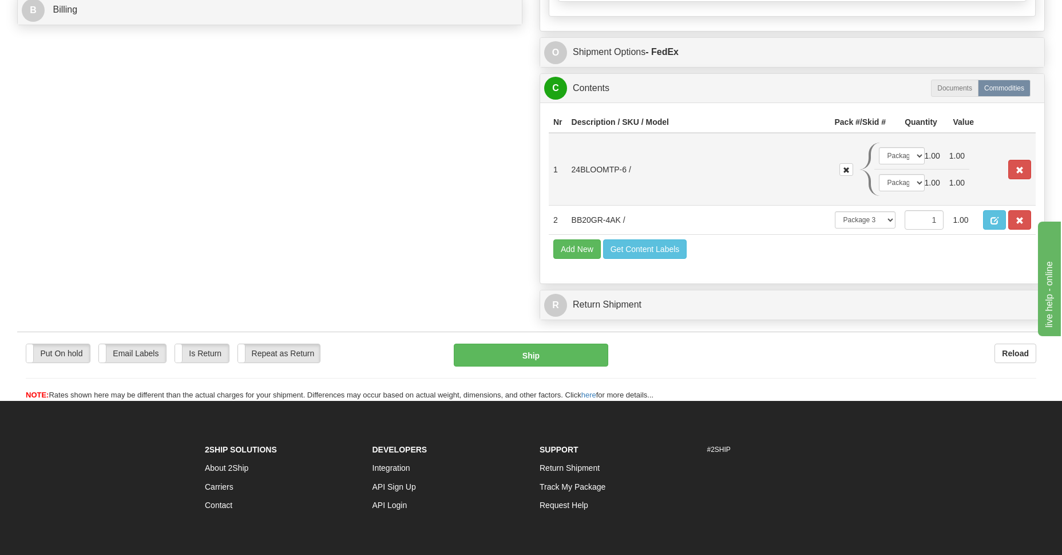
scroll to position [389, 0]
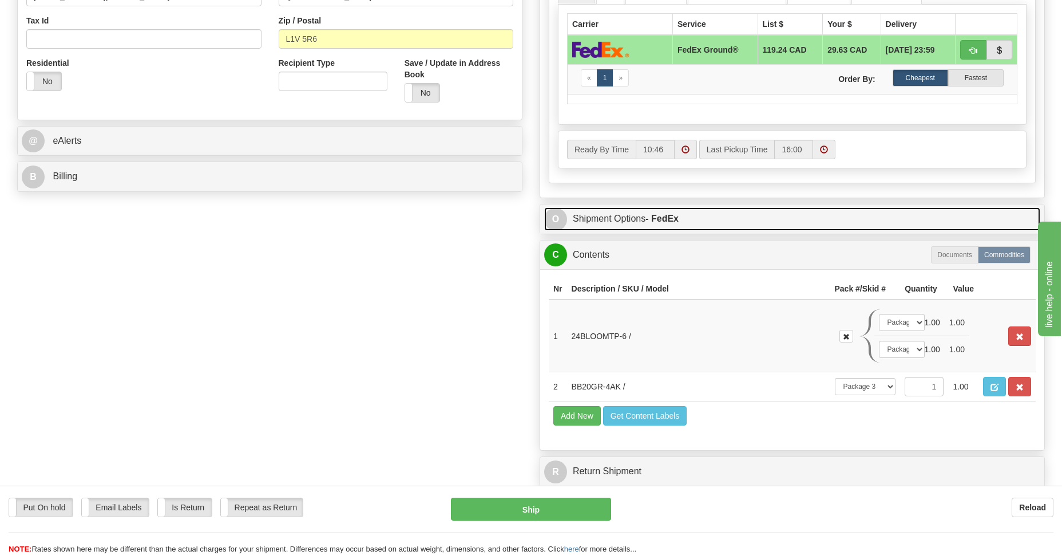
click at [579, 213] on link "O Shipment Options - FedEx" at bounding box center [792, 218] width 496 height 23
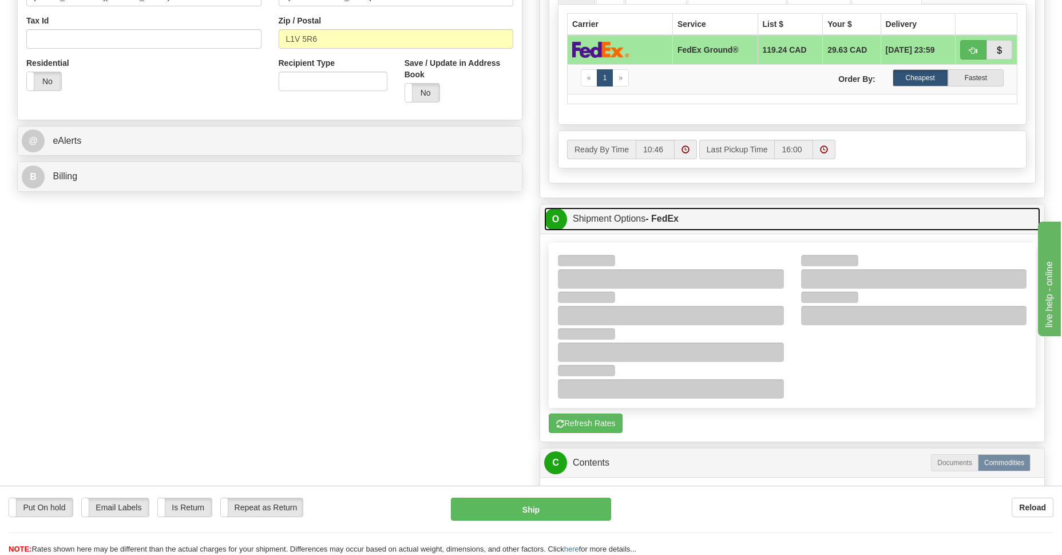
scroll to position [306, 0]
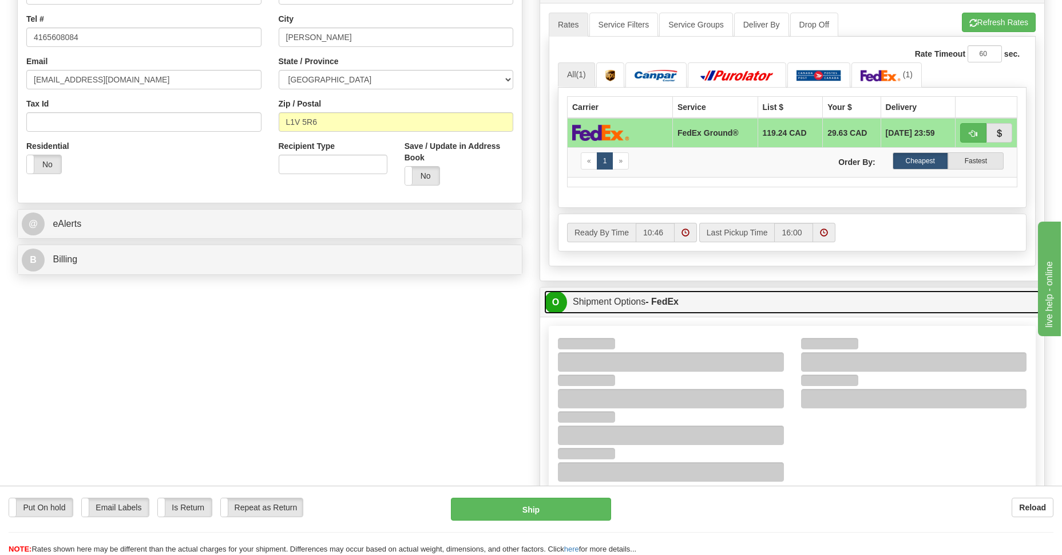
click at [735, 294] on link "O Shipment Options - FedEx" at bounding box center [792, 301] width 496 height 23
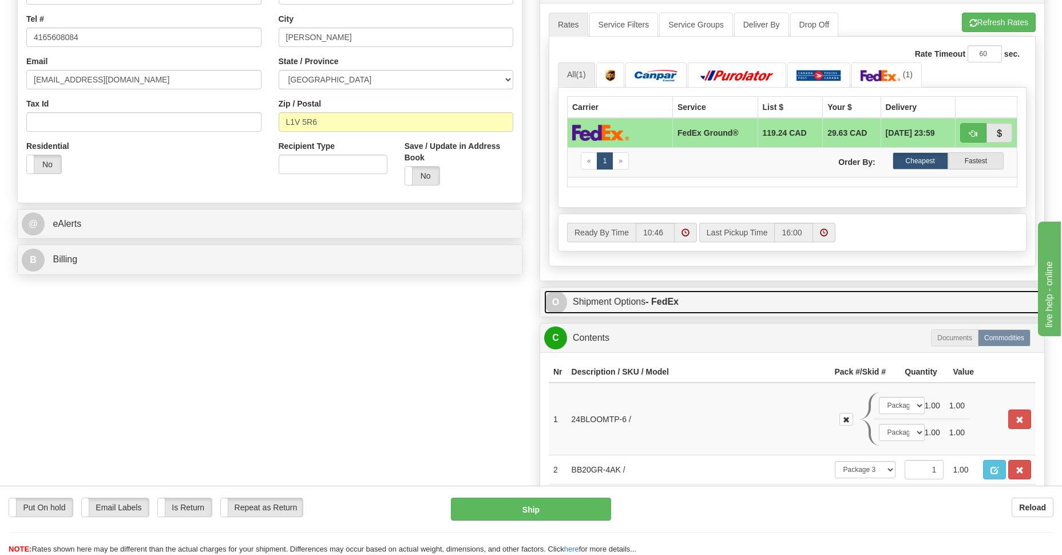
click at [593, 301] on link "O Shipment Options - FedEx" at bounding box center [792, 301] width 496 height 23
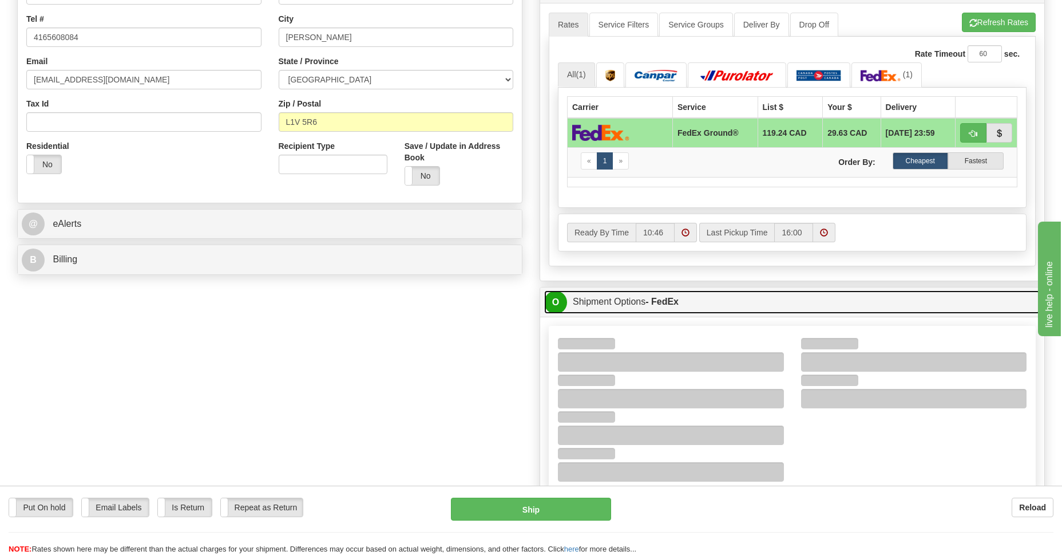
scroll to position [555, 0]
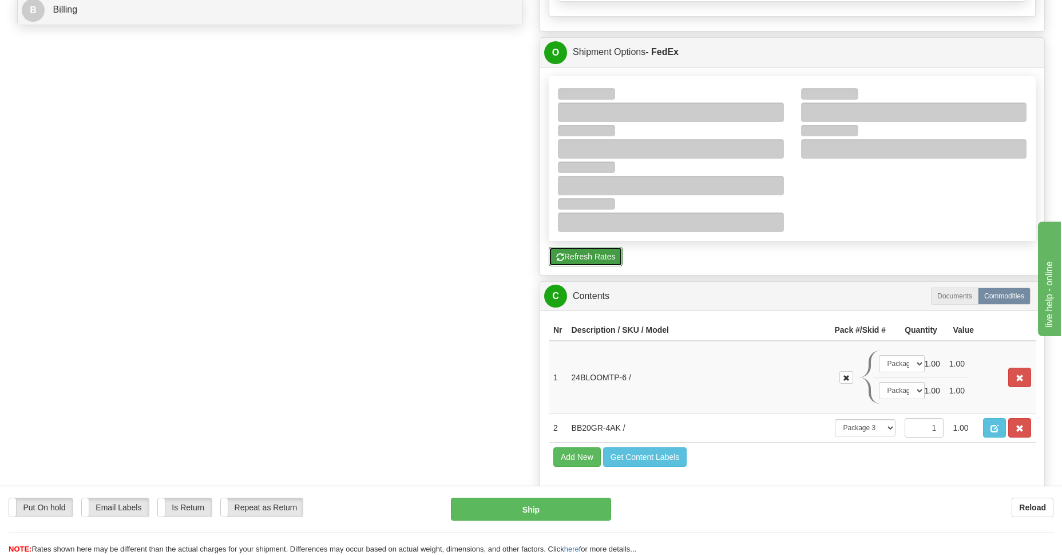
click at [583, 249] on button "Refresh Rates" at bounding box center [586, 256] width 74 height 19
type input "92"
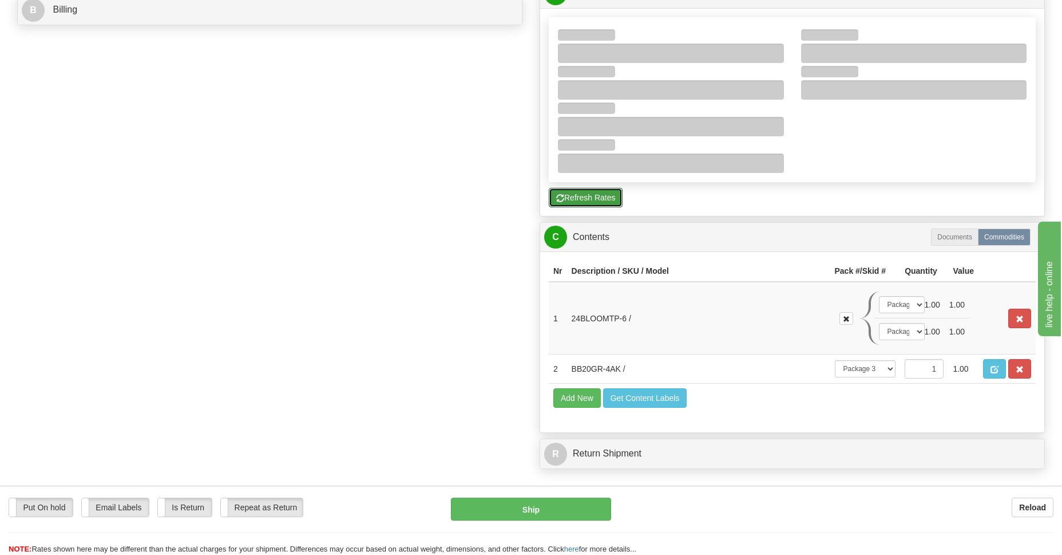
scroll to position [223, 0]
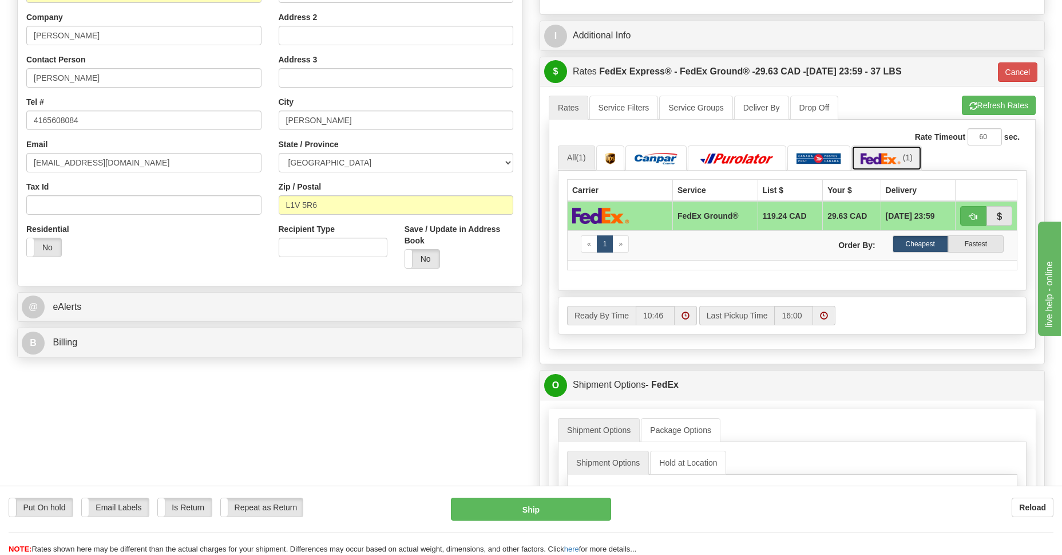
click at [876, 153] on img at bounding box center [881, 158] width 40 height 11
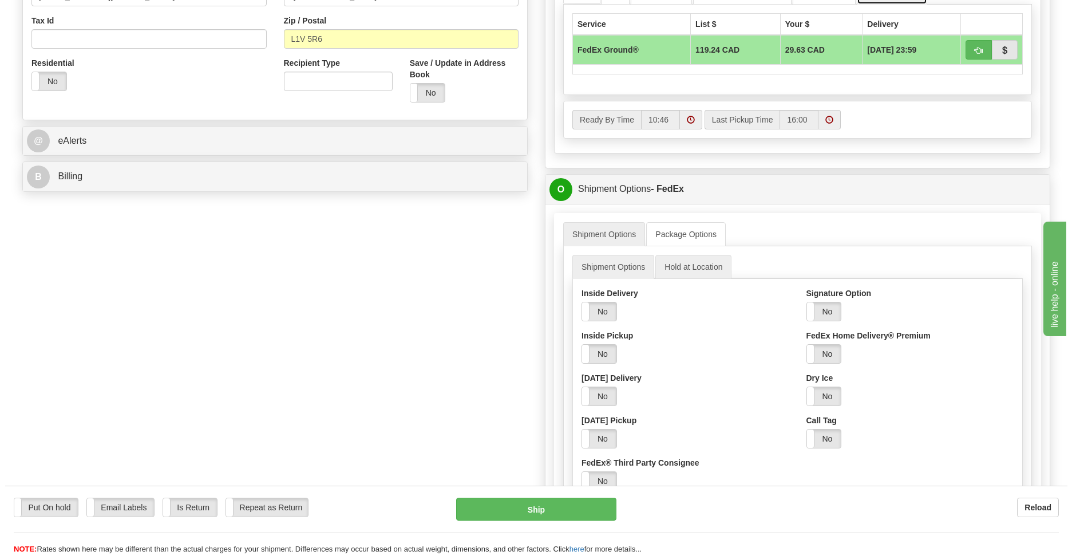
scroll to position [472, 0]
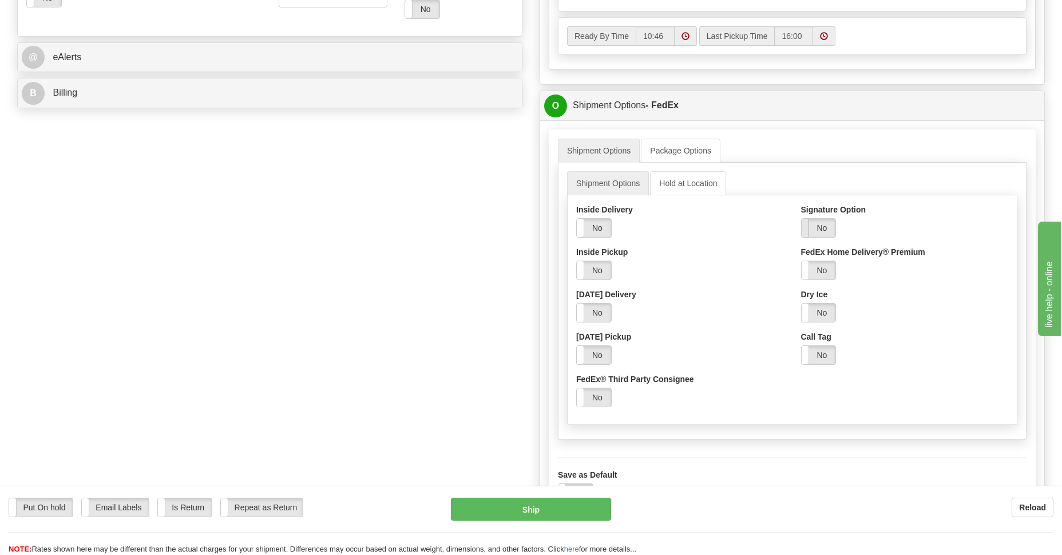
click at [805, 227] on span at bounding box center [801, 228] width 15 height 18
click at [892, 275] on select "Adult Direct Indirect No Signature Required Service Default" at bounding box center [848, 269] width 95 height 19
select select "2"
click at [801, 260] on select "Adult Direct Indirect No Signature Required Service Default" at bounding box center [848, 269] width 95 height 19
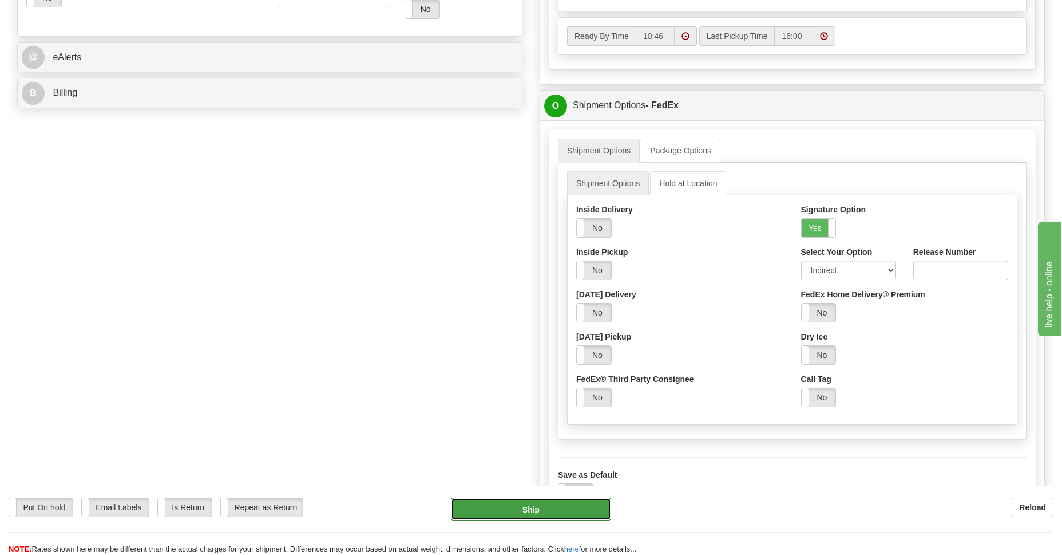
click at [534, 509] on button "Ship" at bounding box center [531, 508] width 160 height 23
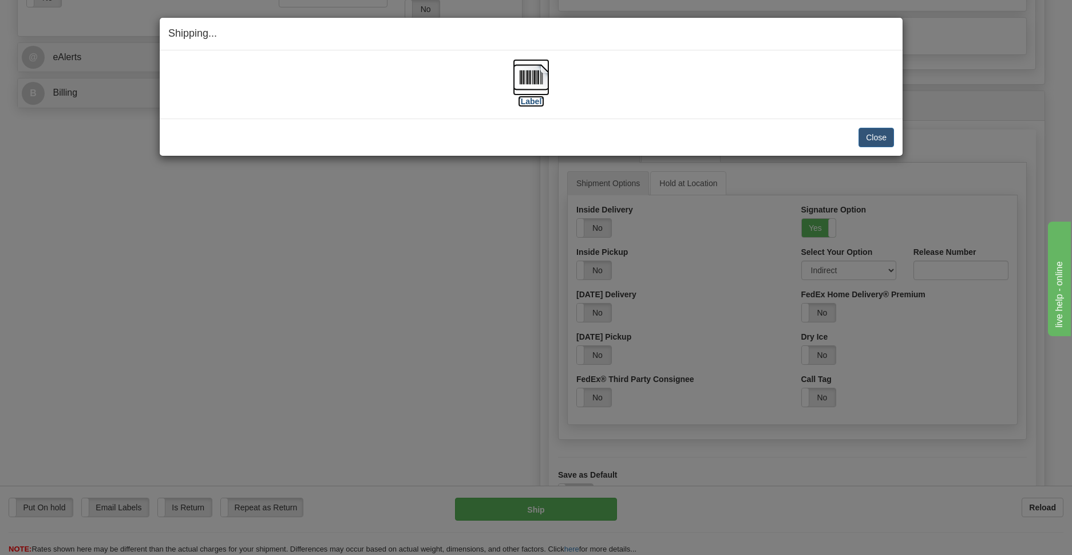
click at [530, 75] on img at bounding box center [531, 77] width 37 height 37
click at [871, 142] on button "Close" at bounding box center [875, 137] width 35 height 19
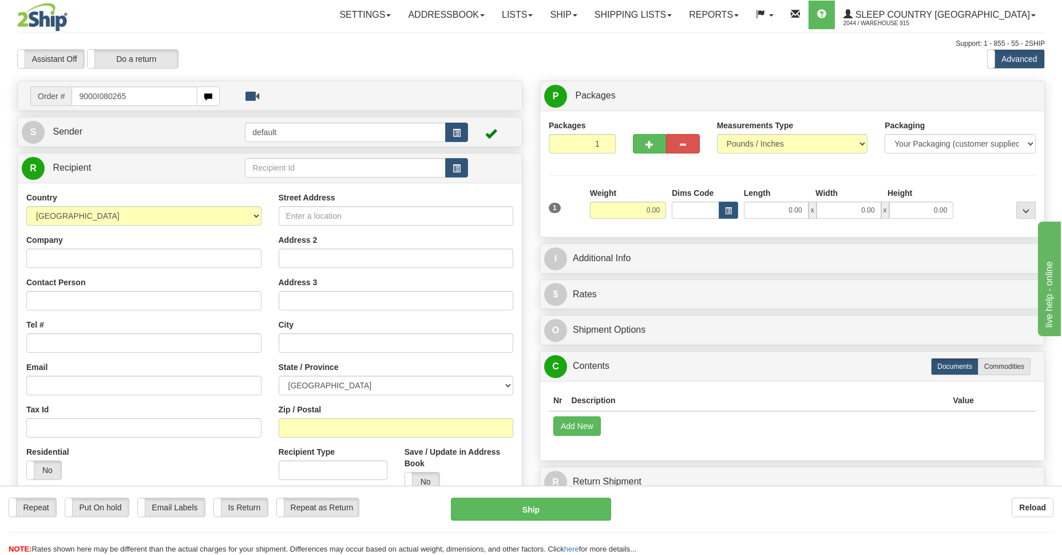
type input "9000I080265"
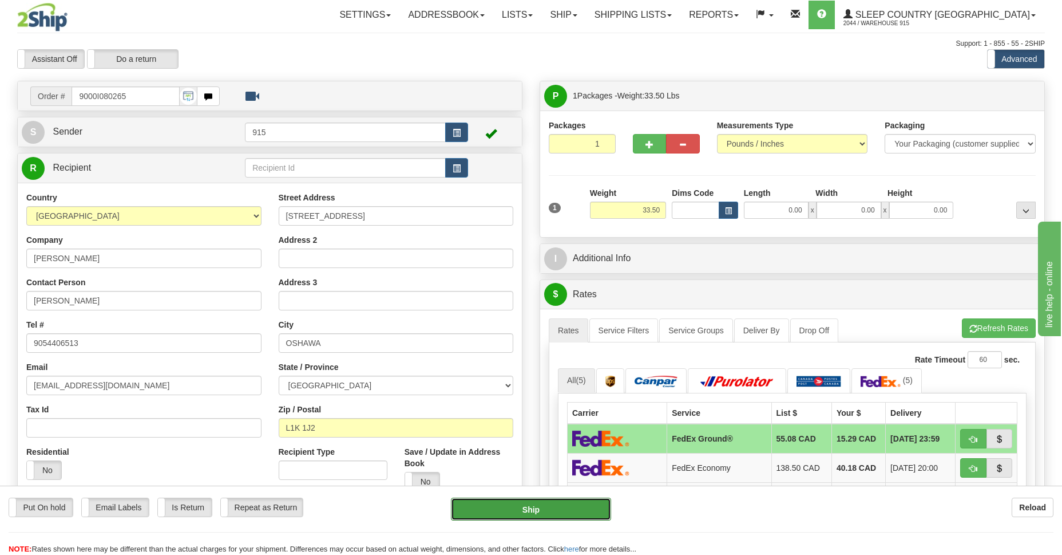
click at [512, 513] on button "Ship" at bounding box center [531, 508] width 160 height 23
type input "92"
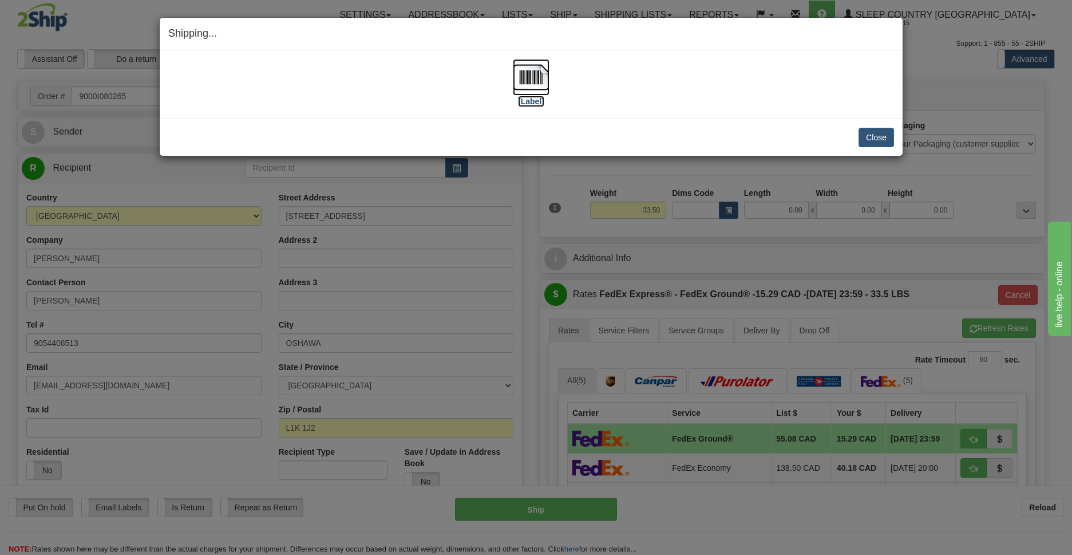
click at [527, 79] on img at bounding box center [531, 77] width 37 height 37
click at [873, 136] on button "Close" at bounding box center [875, 137] width 35 height 19
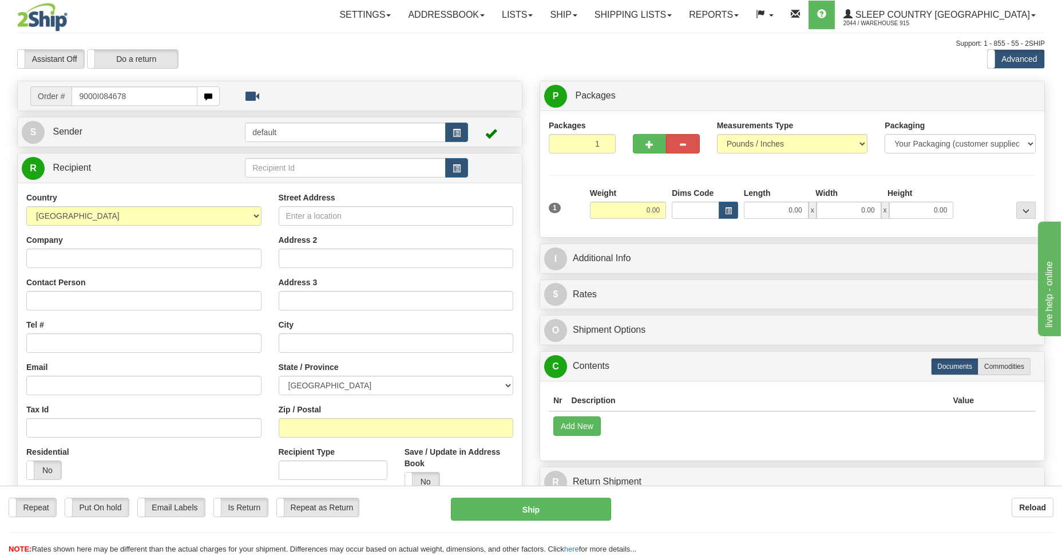
type input "9000I084678"
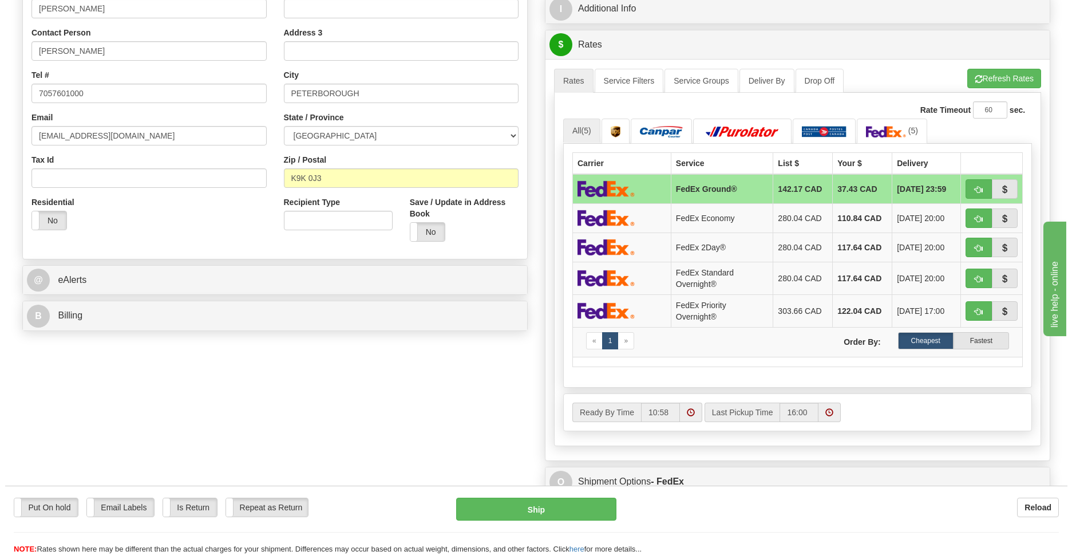
scroll to position [499, 0]
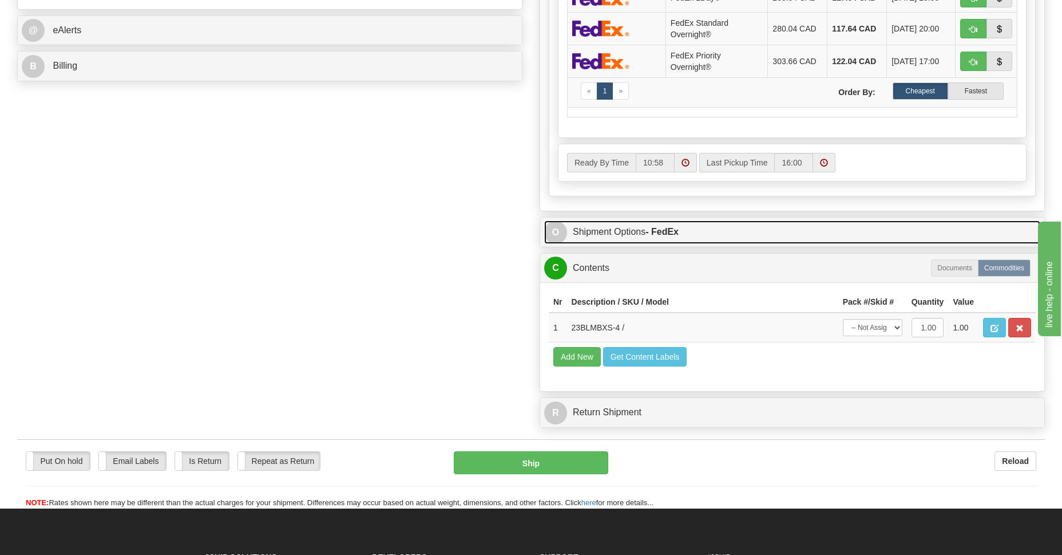
click at [602, 235] on link "O Shipment Options - FedEx" at bounding box center [792, 231] width 496 height 23
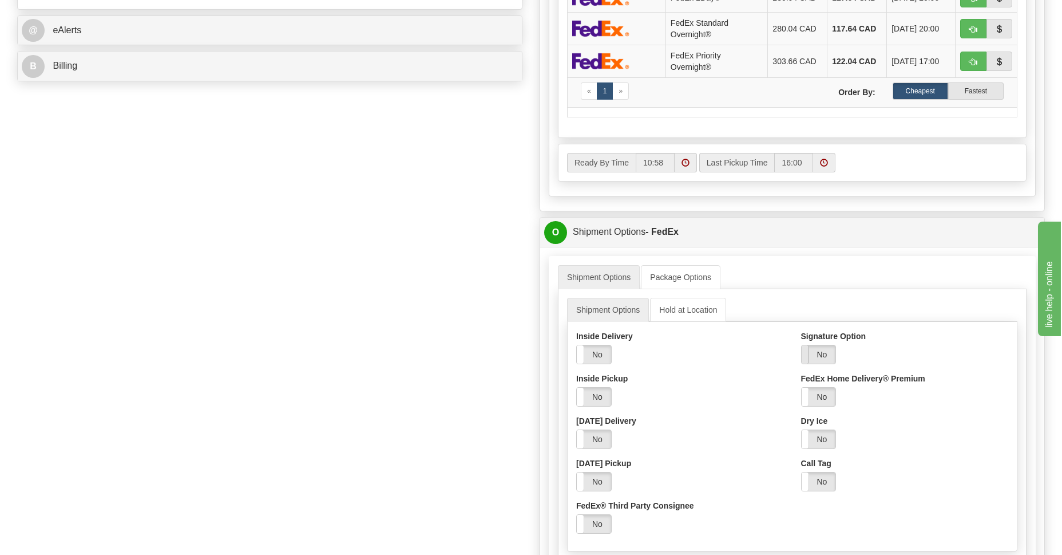
click at [802, 358] on span at bounding box center [801, 354] width 15 height 18
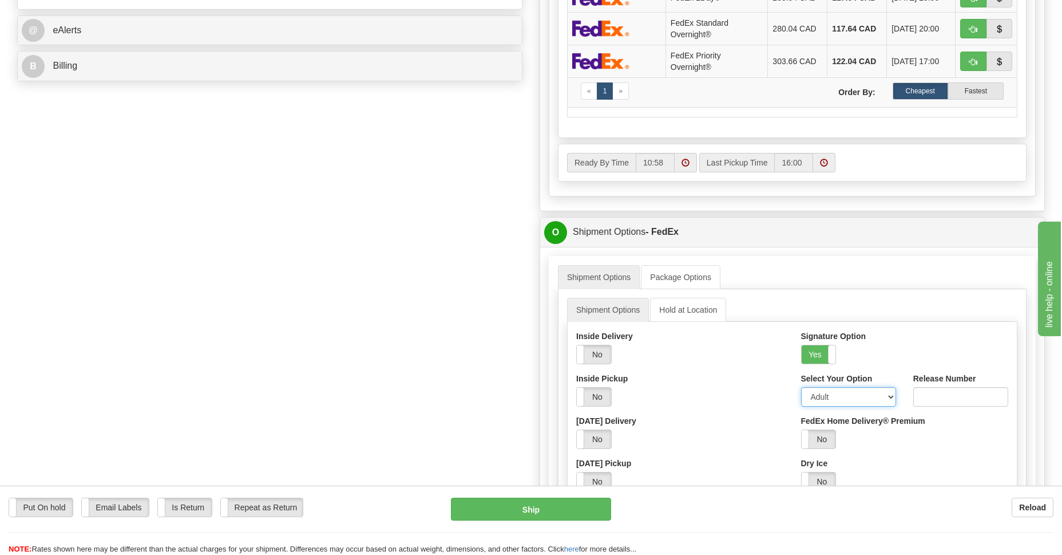
click at [886, 399] on select "Adult Direct Indirect No Signature Required Service Default" at bounding box center [848, 396] width 95 height 19
select select "2"
click at [801, 387] on select "Adult Direct Indirect No Signature Required Service Default" at bounding box center [848, 396] width 95 height 19
click at [497, 505] on button "Ship" at bounding box center [531, 508] width 160 height 23
type input "92"
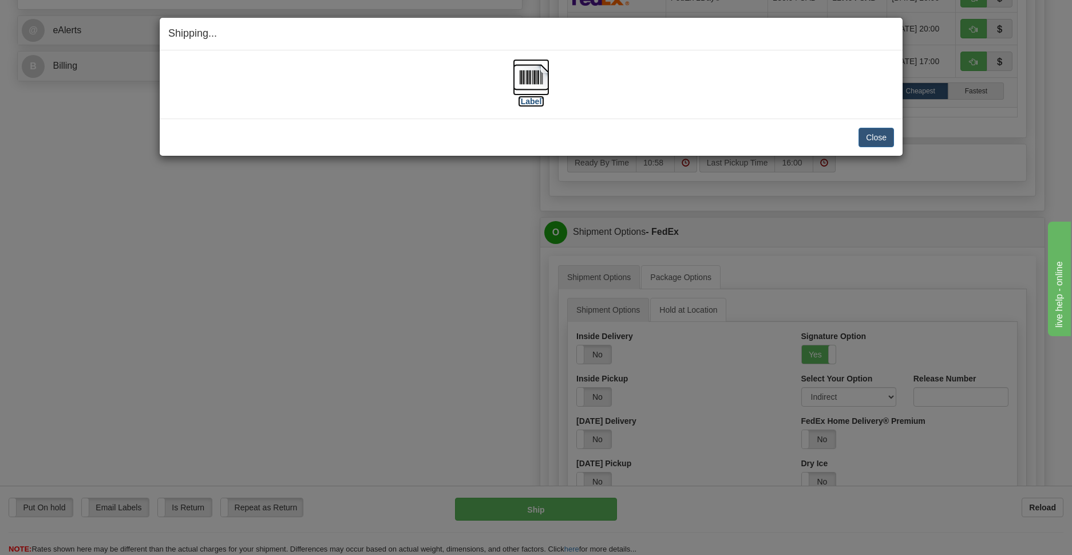
click at [534, 76] on img at bounding box center [531, 77] width 37 height 37
click at [868, 139] on button "Close" at bounding box center [875, 137] width 35 height 19
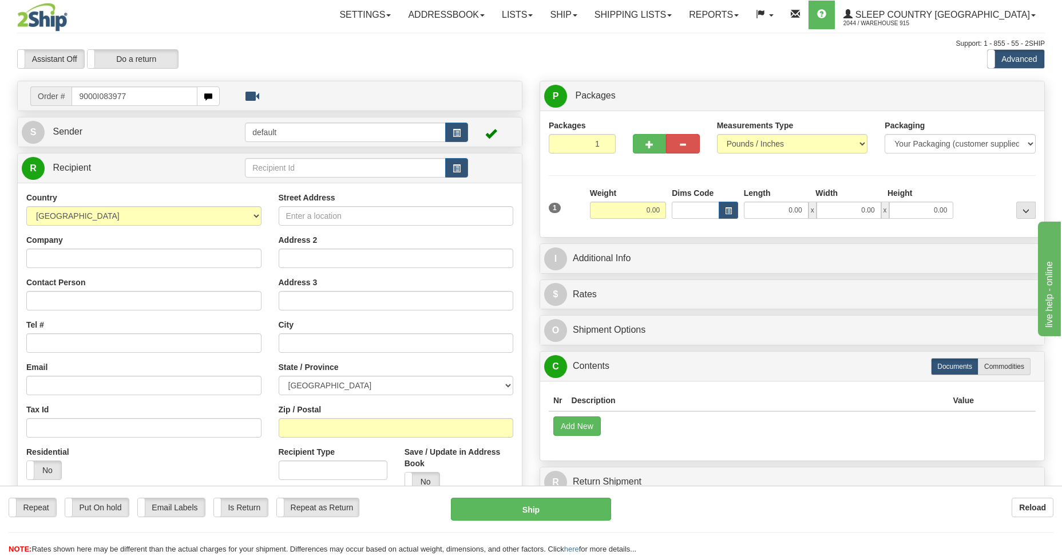
type input "9000I083977"
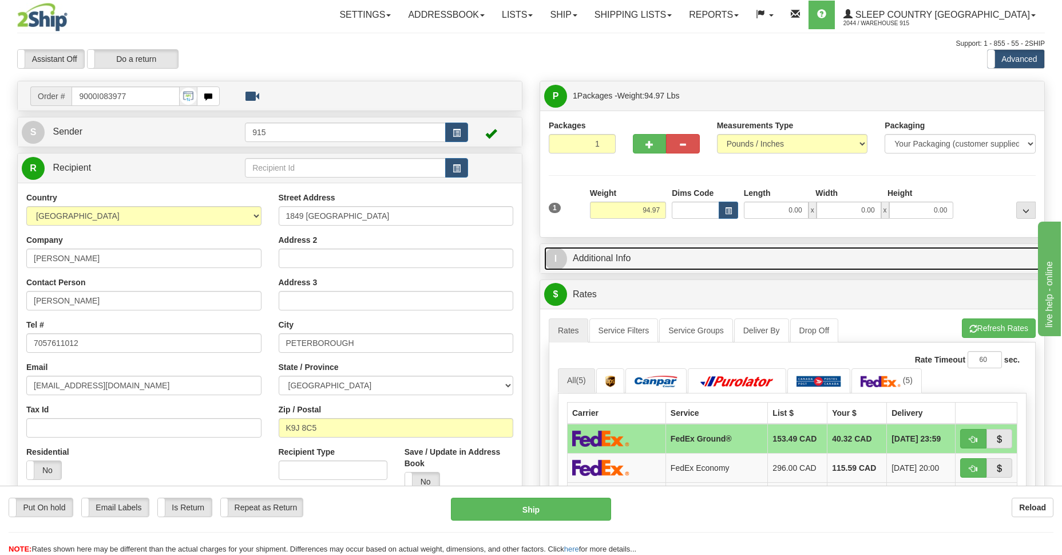
click at [585, 260] on link "I Additional Info" at bounding box center [792, 258] width 496 height 23
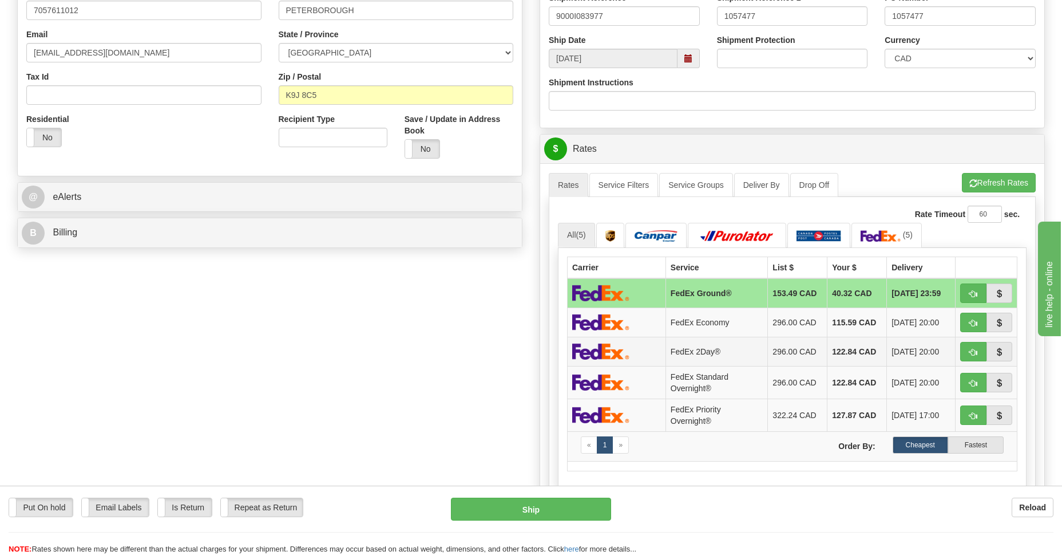
scroll to position [582, 0]
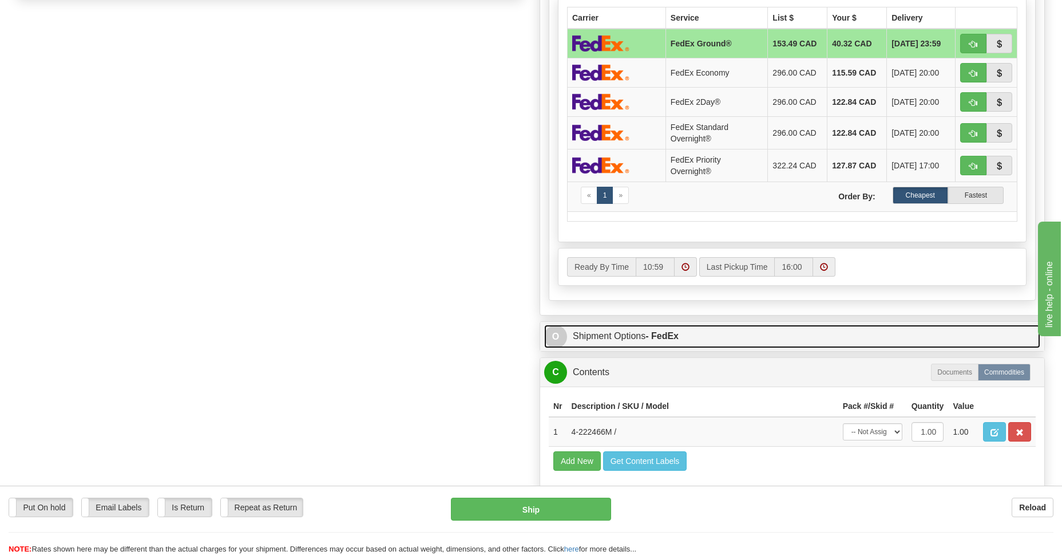
click at [605, 334] on link "O Shipment Options - FedEx" at bounding box center [792, 335] width 496 height 23
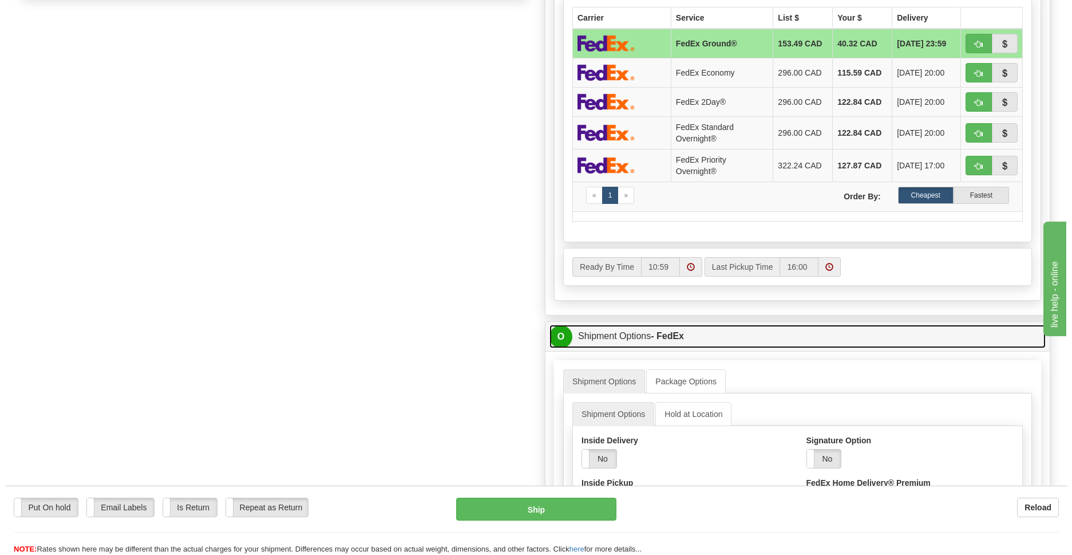
scroll to position [749, 0]
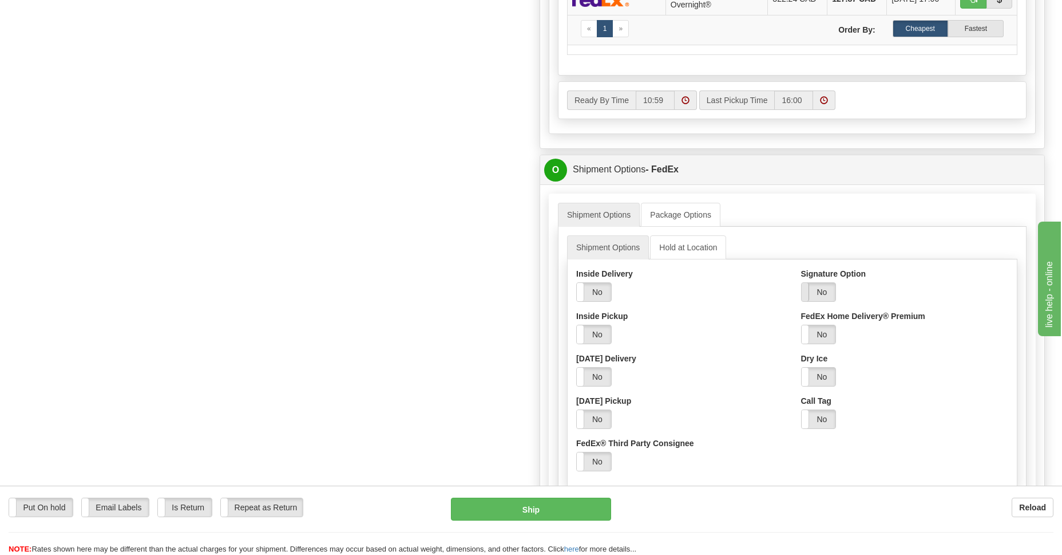
click at [807, 295] on span at bounding box center [801, 292] width 15 height 18
click at [892, 330] on select "Adult Direct Indirect No Signature Required Service Default" at bounding box center [848, 333] width 95 height 19
select select "2"
click at [801, 324] on select "Adult Direct Indirect No Signature Required Service Default" at bounding box center [848, 333] width 95 height 19
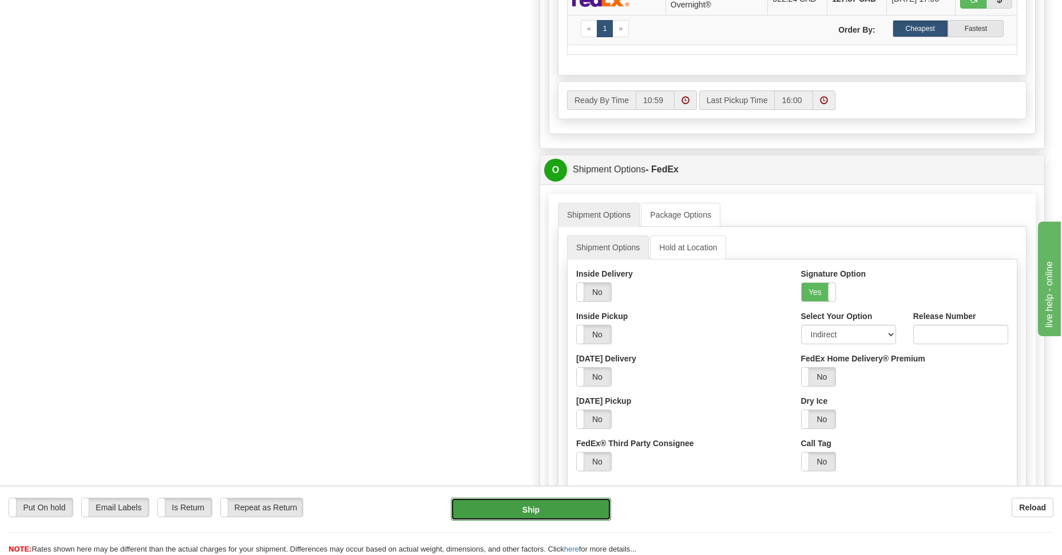
click at [556, 510] on button "Ship" at bounding box center [531, 508] width 160 height 23
type input "92"
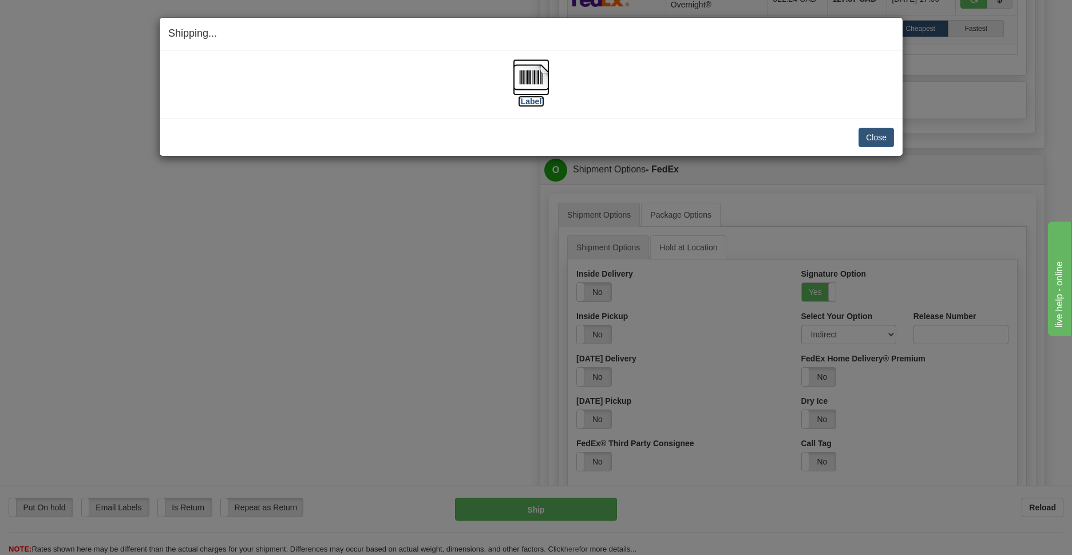
click at [531, 82] on img at bounding box center [531, 77] width 37 height 37
click at [881, 133] on button "Close" at bounding box center [875, 137] width 35 height 19
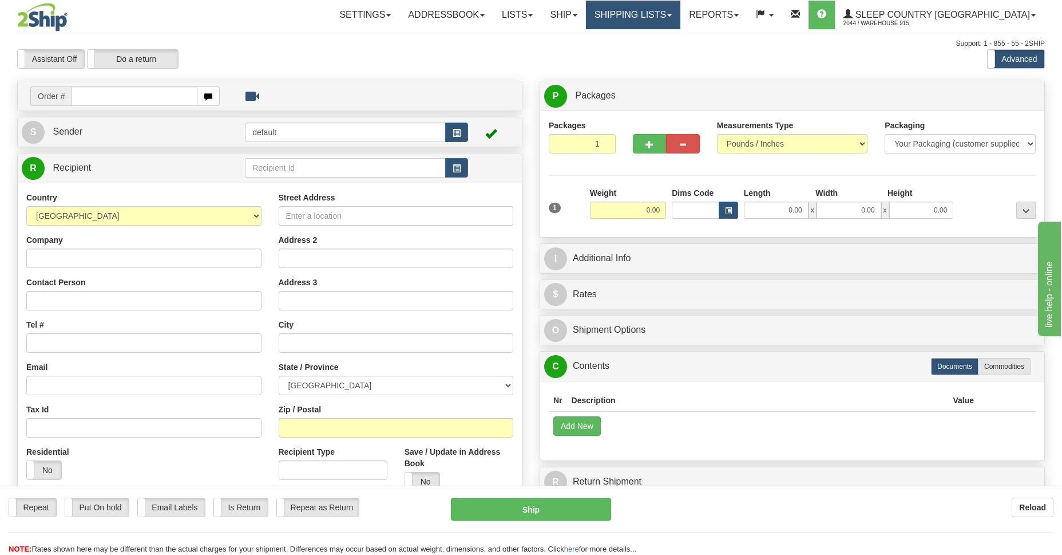
click at [666, 13] on link "Shipping lists" at bounding box center [633, 15] width 94 height 29
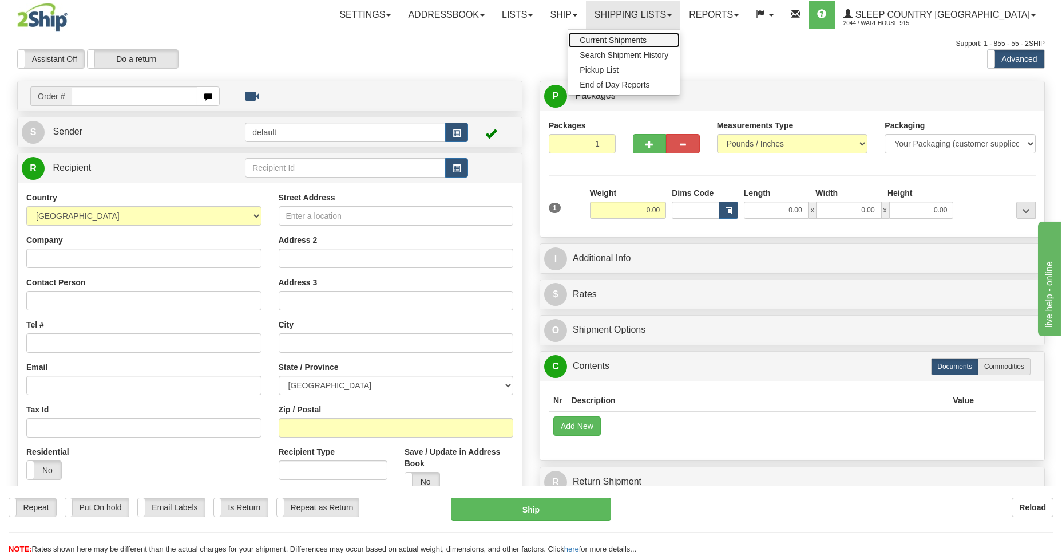
click at [647, 41] on span "Current Shipments" at bounding box center [613, 39] width 67 height 9
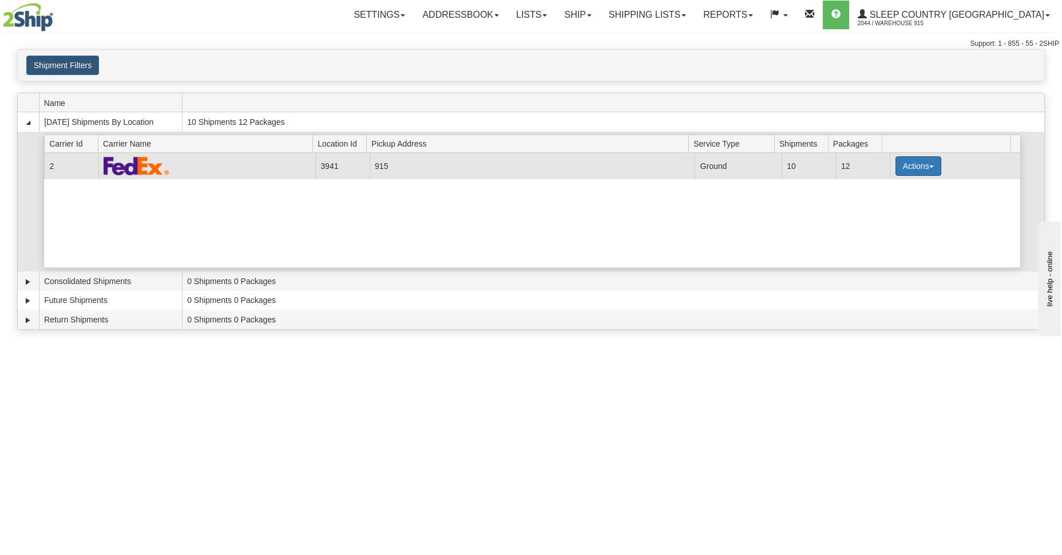
click at [929, 165] on span "button" at bounding box center [931, 166] width 5 height 2
click at [881, 192] on link "Details" at bounding box center [895, 187] width 92 height 15
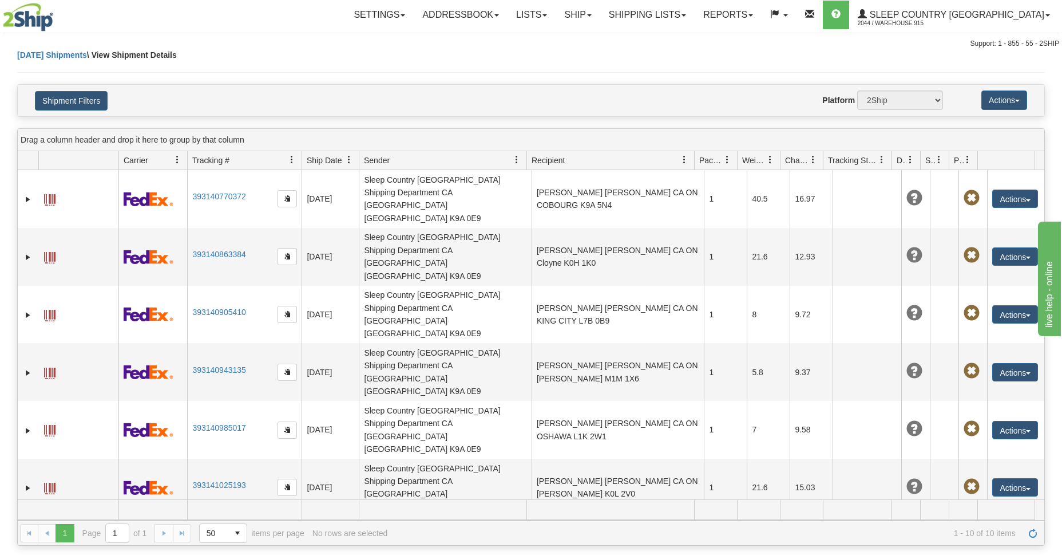
click at [50, 540] on span at bounding box center [49, 545] width 11 height 11
click at [678, 19] on link "Shipping lists" at bounding box center [647, 15] width 94 height 29
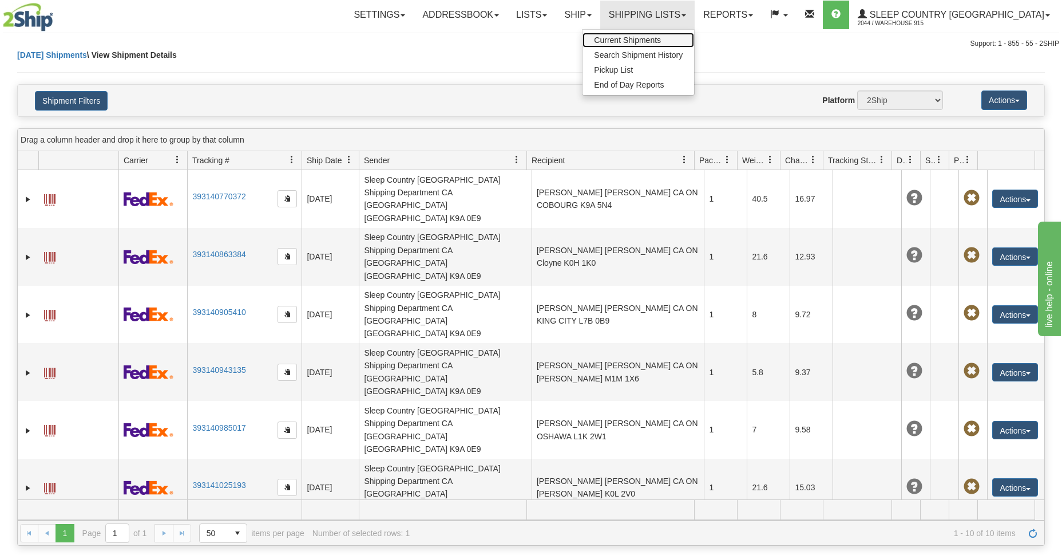
click at [661, 41] on span "Current Shipments" at bounding box center [627, 39] width 67 height 9
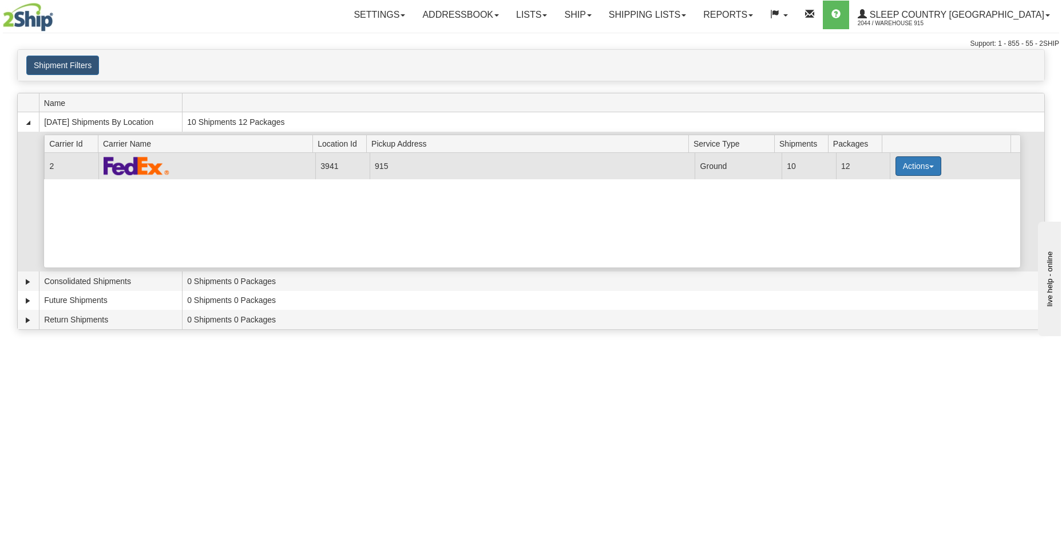
click at [922, 170] on button "Actions" at bounding box center [919, 165] width 46 height 19
click at [865, 206] on span "Close" at bounding box center [874, 202] width 26 height 8
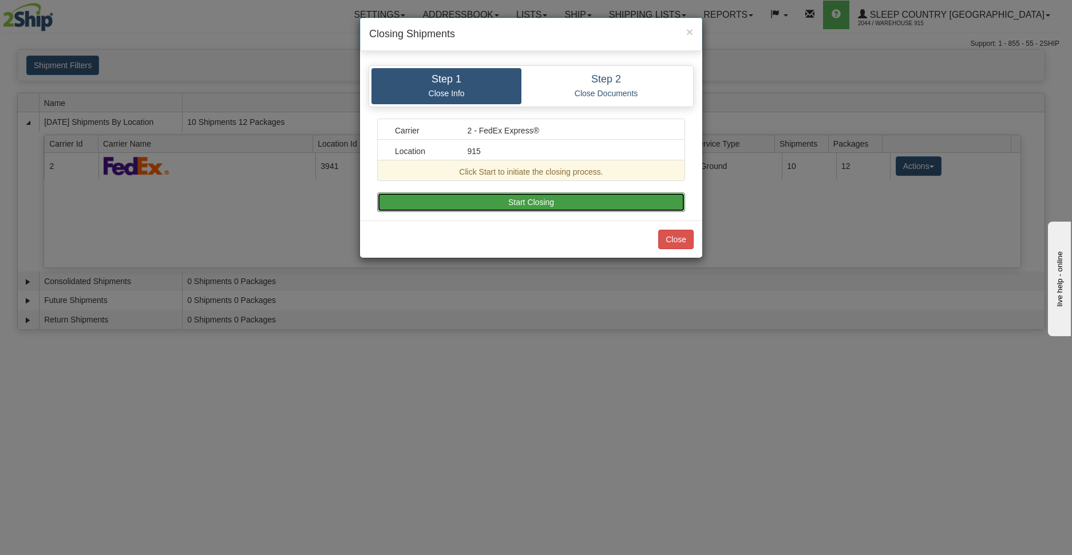
click at [530, 201] on button "Start Closing" at bounding box center [531, 201] width 308 height 19
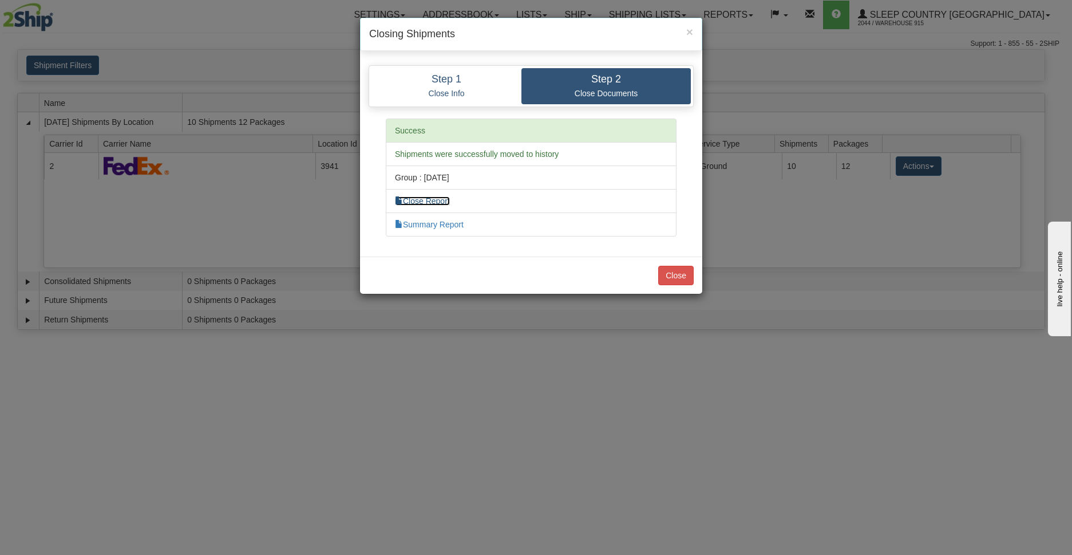
click at [444, 201] on link "Close Report" at bounding box center [422, 200] width 55 height 9
click at [674, 273] on button "Close" at bounding box center [675, 275] width 35 height 19
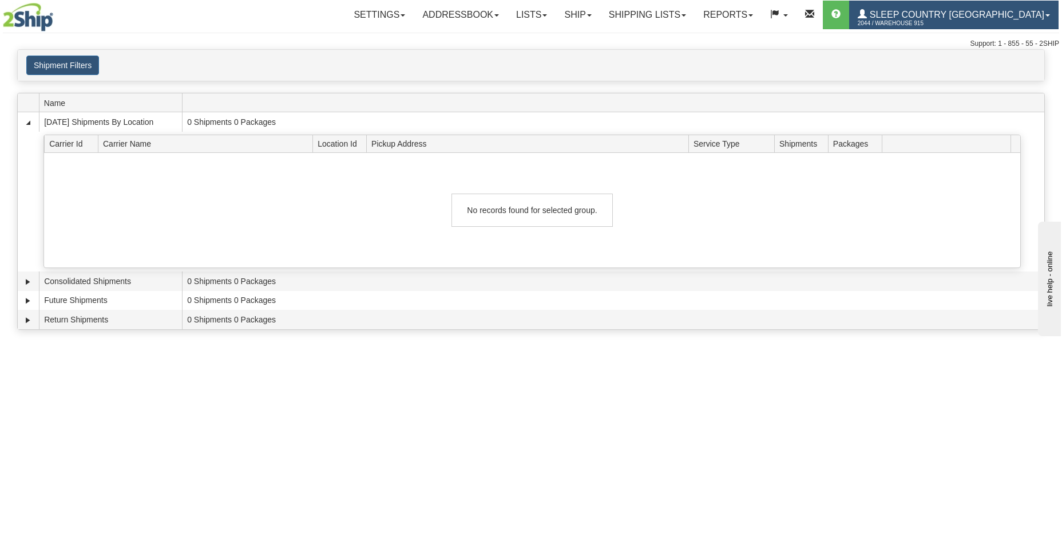
click at [949, 17] on span "Sleep Country [GEOGRAPHIC_DATA]" at bounding box center [955, 15] width 177 height 10
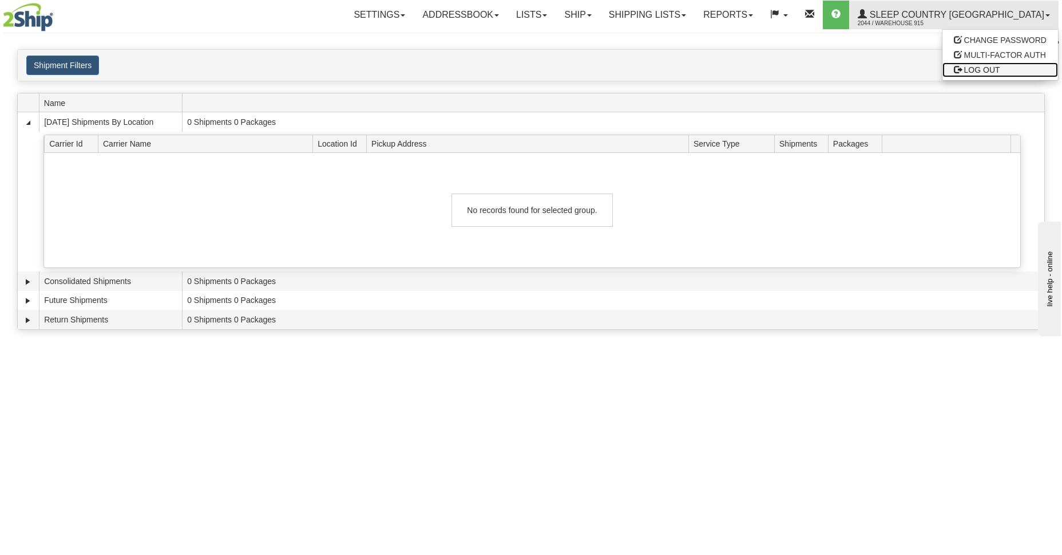
click at [967, 68] on span "LOG OUT" at bounding box center [982, 69] width 36 height 9
